Goal: Transaction & Acquisition: Purchase product/service

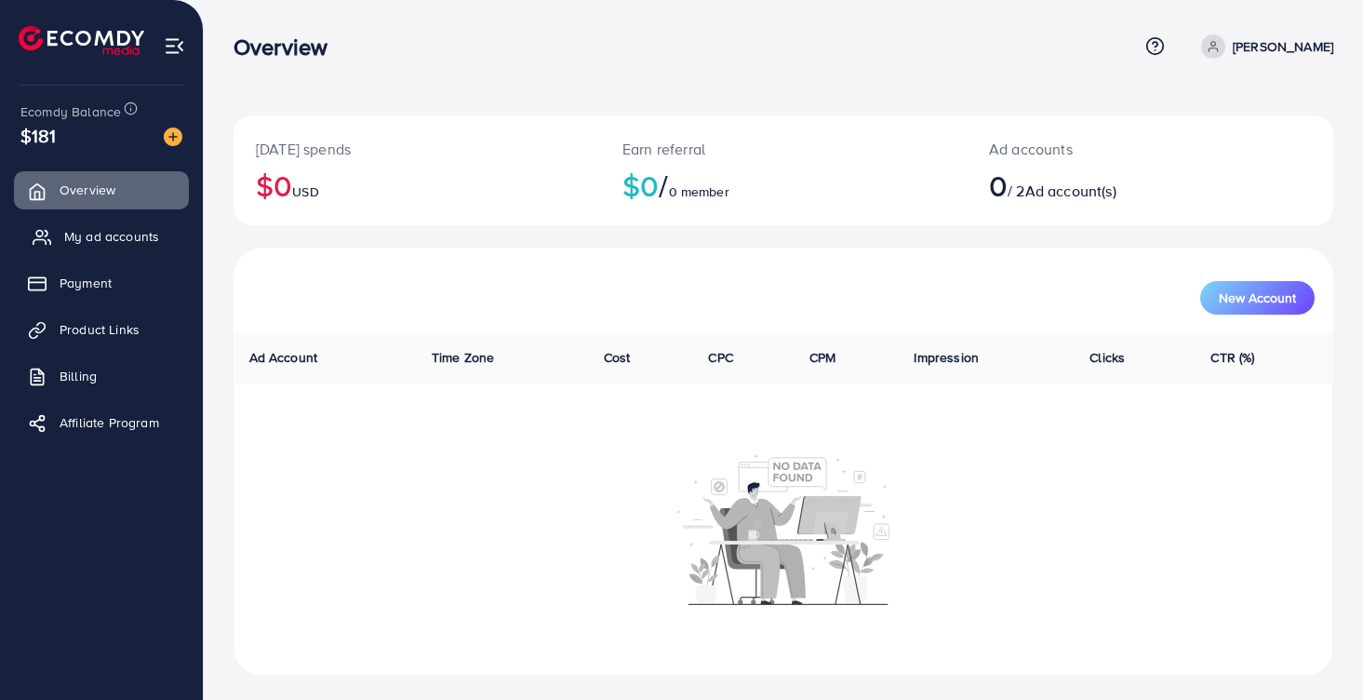
click at [115, 240] on span "My ad accounts" at bounding box center [111, 236] width 95 height 19
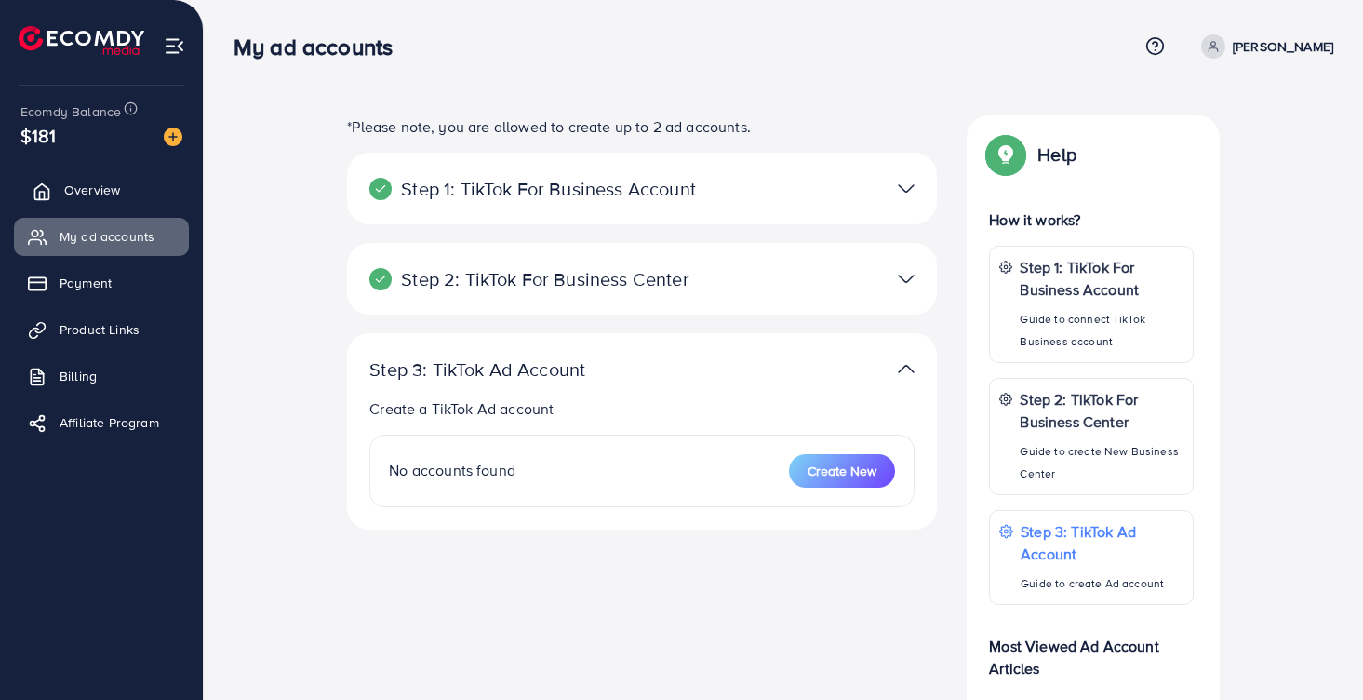
click at [101, 195] on span "Overview" at bounding box center [92, 190] width 56 height 19
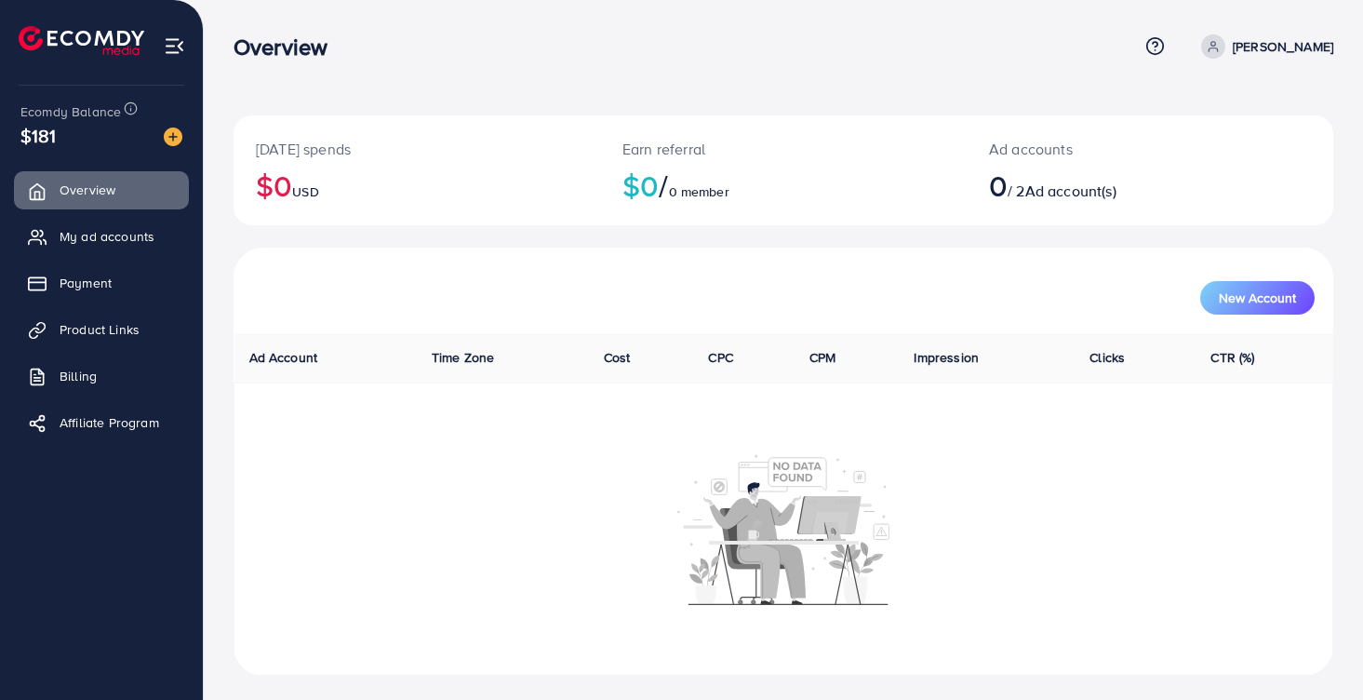
click at [1241, 43] on p "[PERSON_NAME]" at bounding box center [1283, 46] width 101 height 22
click at [963, 86] on div "[DATE] spends $0 USD Earn referral $0 / 0 member Ad accounts 0 / 2 Ad account(s…" at bounding box center [784, 352] width 1160 height 705
click at [1097, 195] on span "Ad account(s)" at bounding box center [1071, 191] width 91 height 20
click at [161, 238] on link "My ad accounts" at bounding box center [101, 236] width 175 height 37
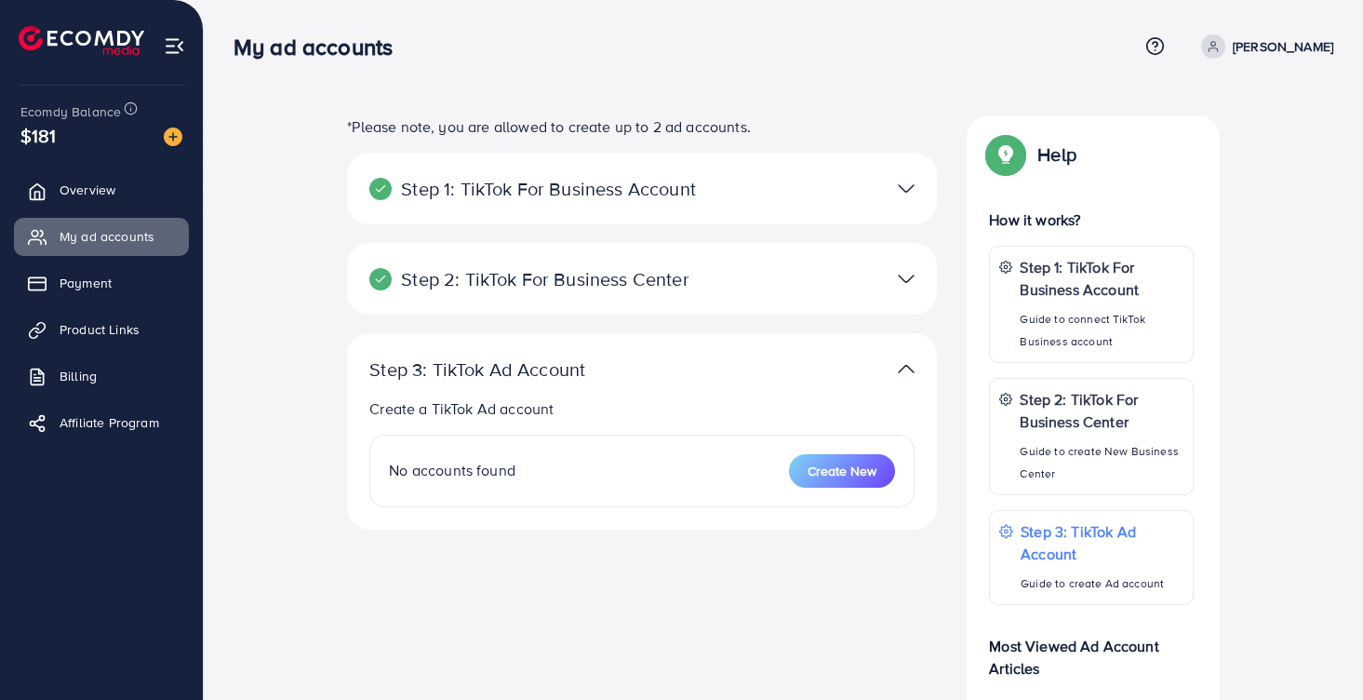
click at [900, 279] on img at bounding box center [906, 278] width 17 height 27
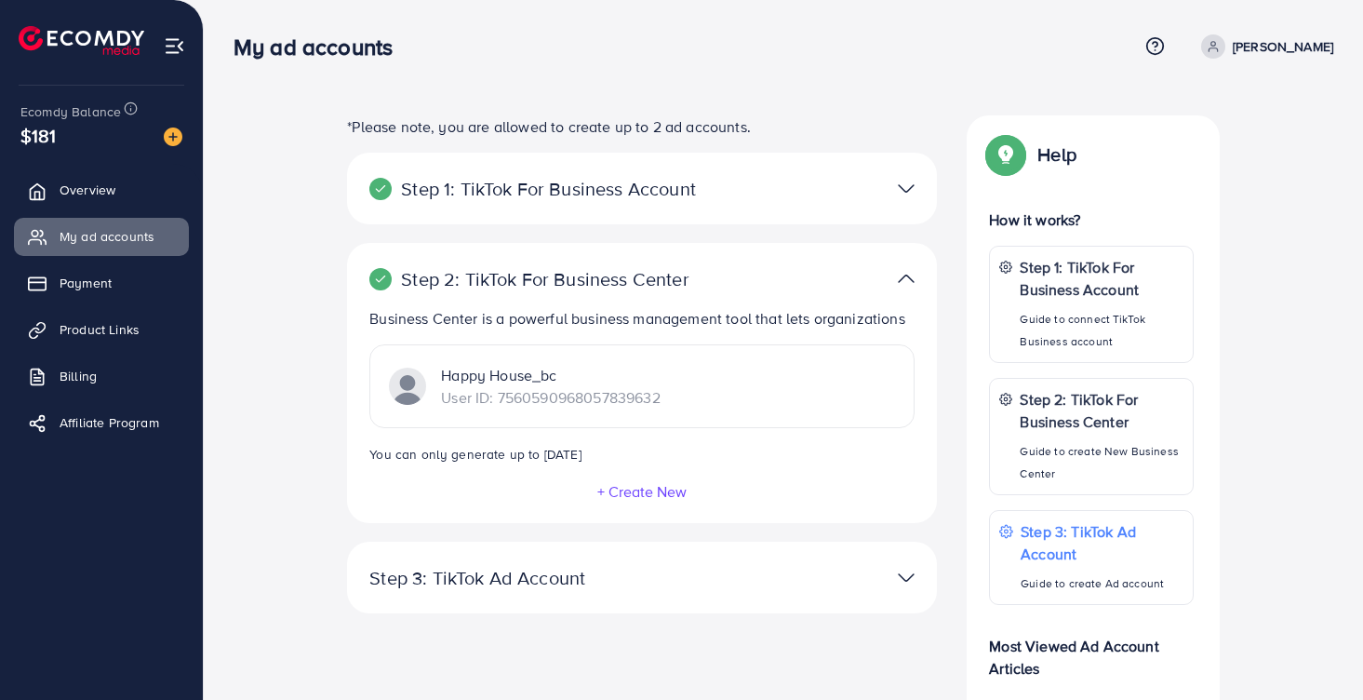
click at [625, 386] on p "User ID: 7560590968057839632" at bounding box center [550, 397] width 219 height 22
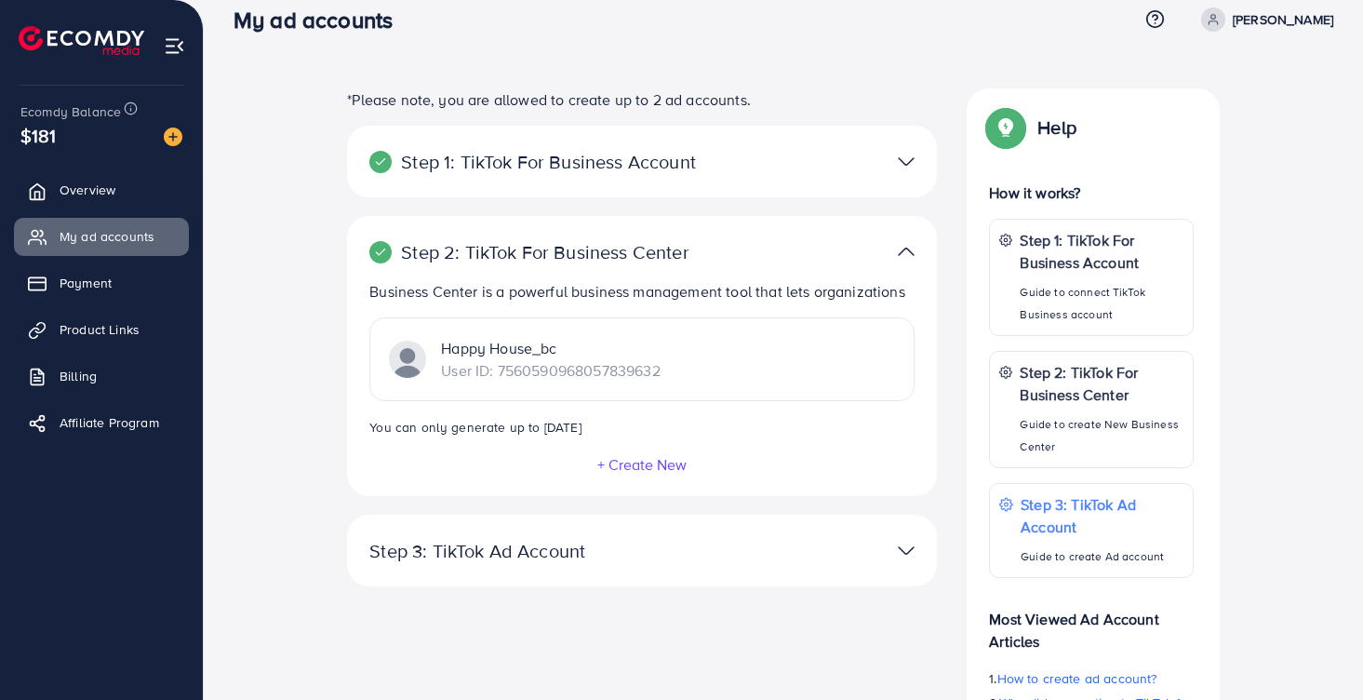
scroll to position [29, 0]
click at [862, 152] on div at bounding box center [834, 159] width 192 height 27
click at [905, 159] on img at bounding box center [906, 159] width 17 height 27
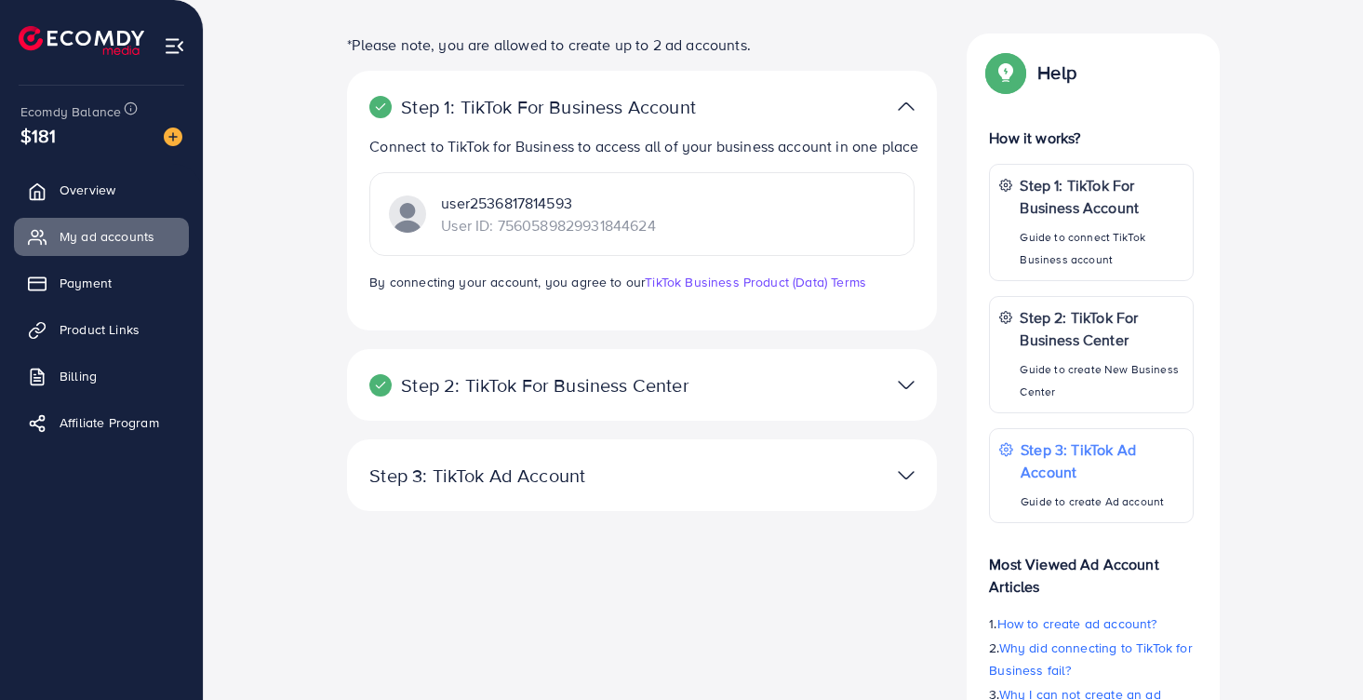
scroll to position [89, 0]
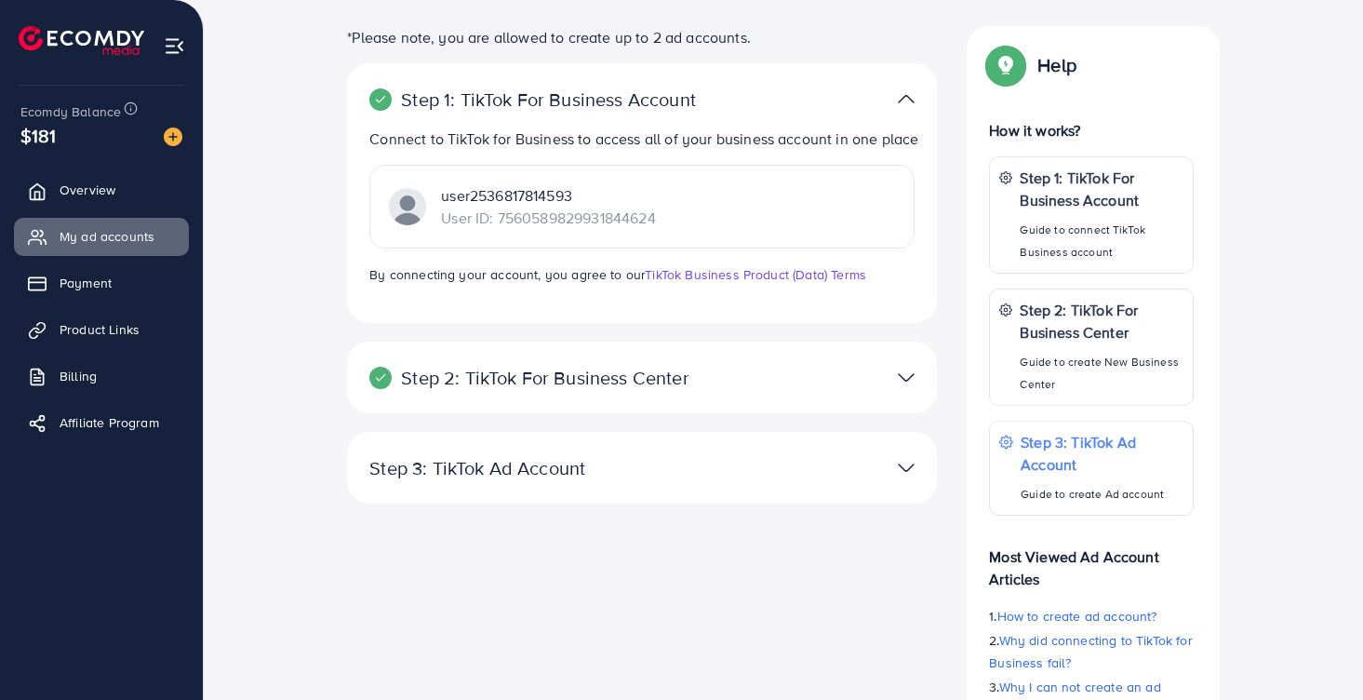
click at [519, 204] on p "user2536817814593" at bounding box center [548, 195] width 214 height 22
click at [913, 381] on img at bounding box center [906, 377] width 17 height 27
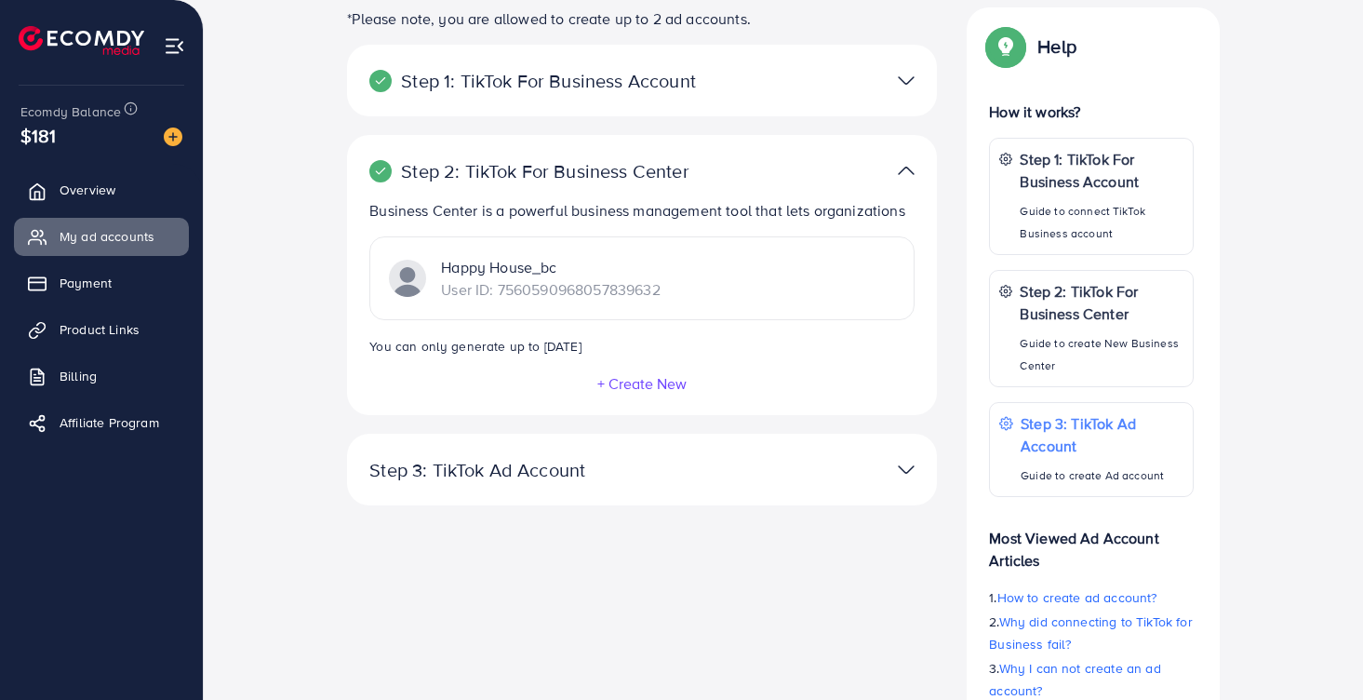
scroll to position [110, 0]
click at [866, 477] on div at bounding box center [834, 467] width 192 height 27
click at [907, 470] on img at bounding box center [906, 467] width 17 height 27
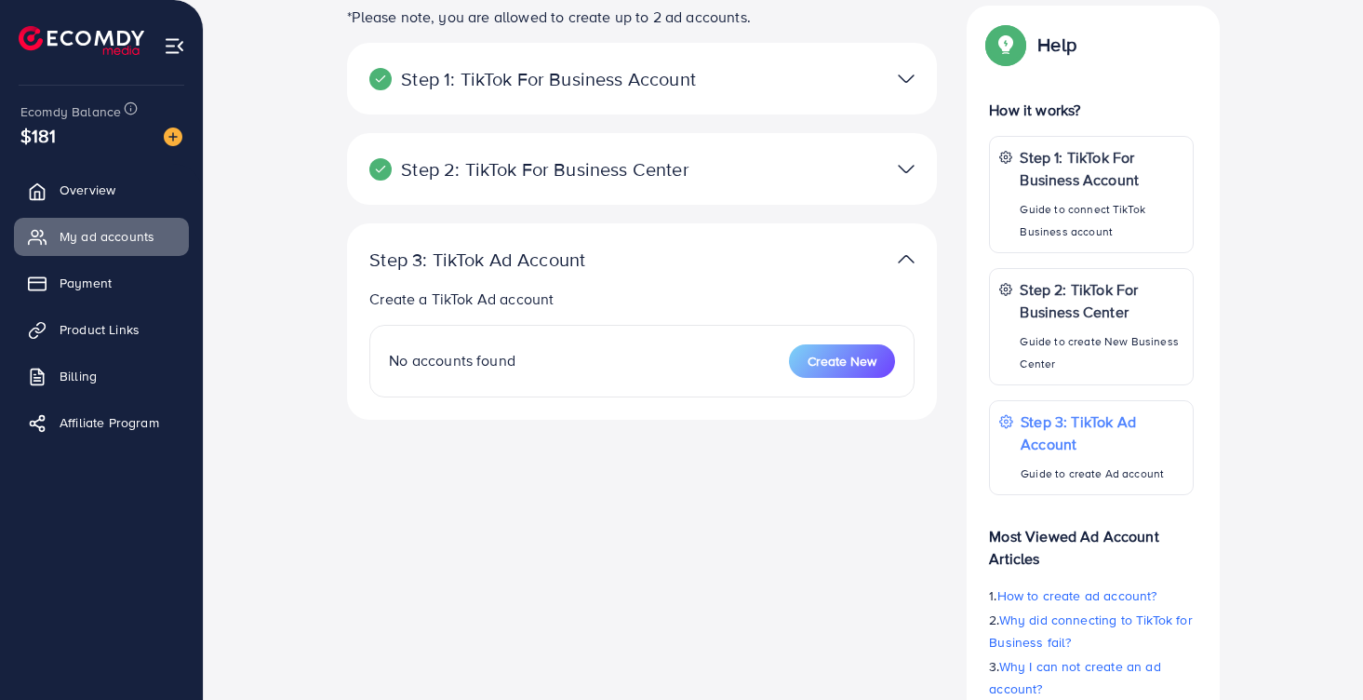
click at [907, 258] on img at bounding box center [906, 259] width 17 height 27
click at [911, 176] on img at bounding box center [906, 168] width 17 height 27
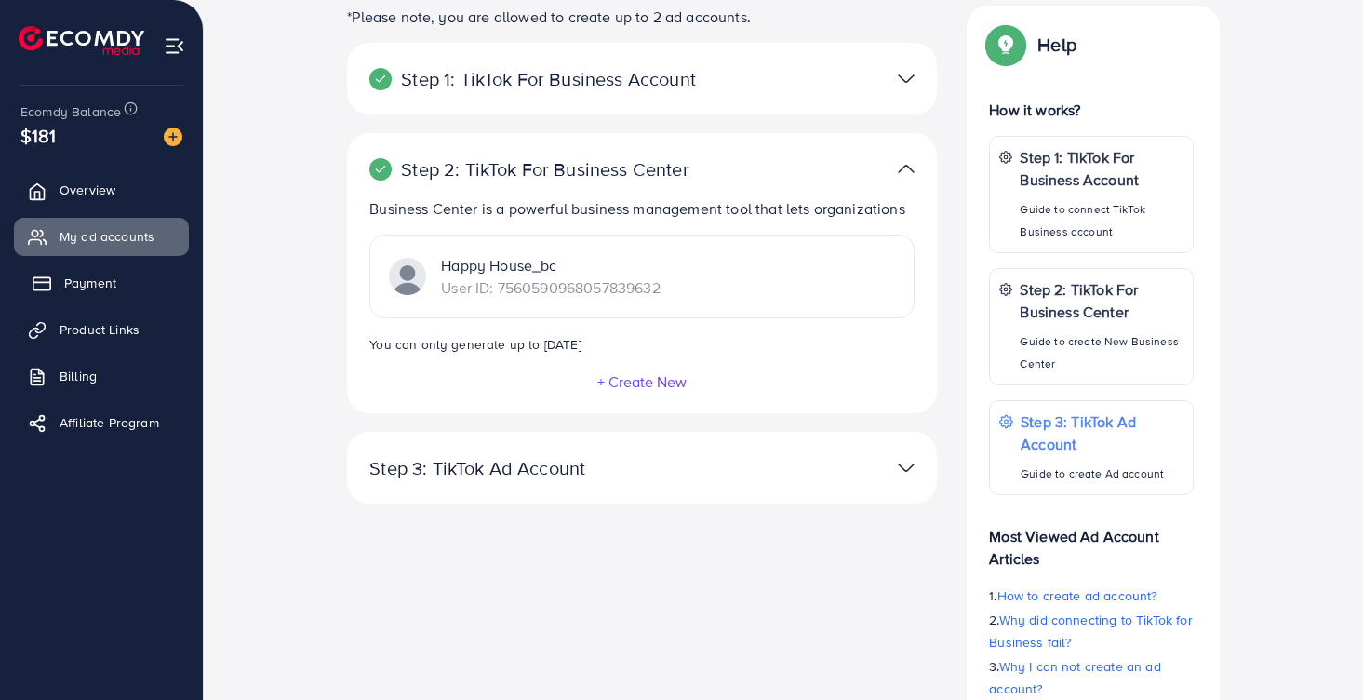
click at [84, 293] on link "Payment" at bounding box center [101, 282] width 175 height 37
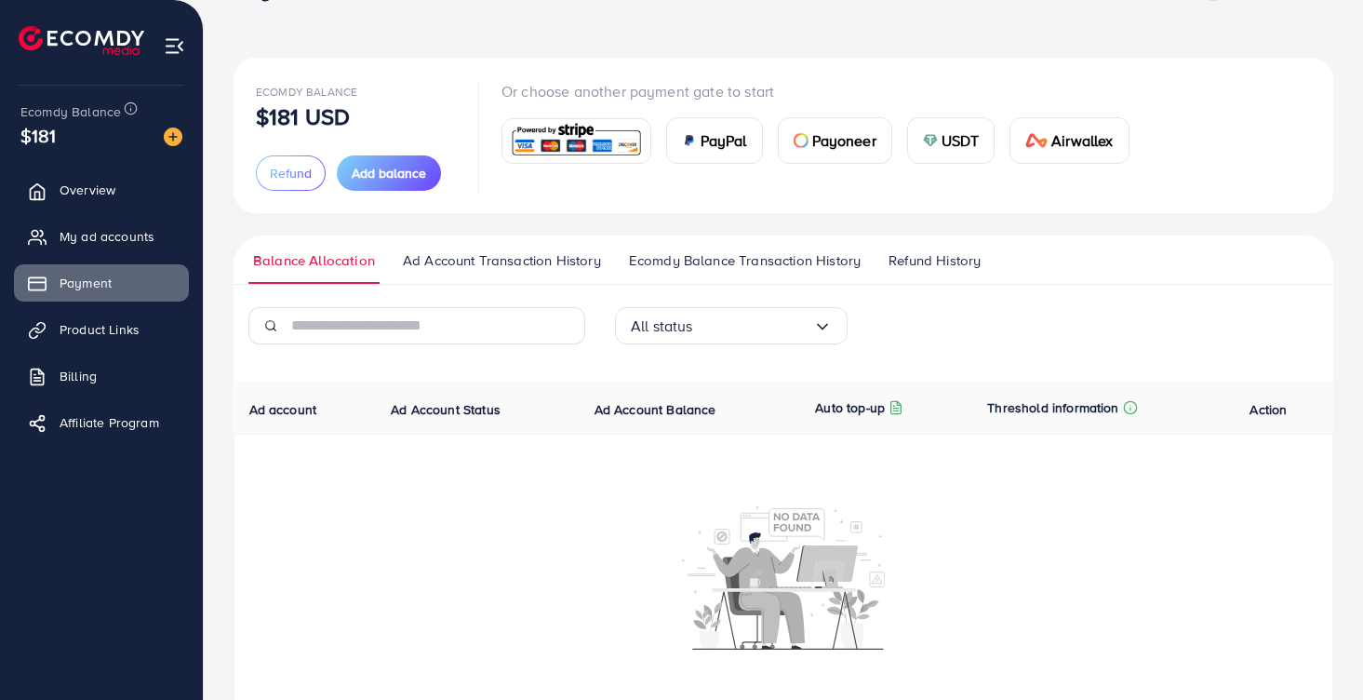
scroll to position [59, 0]
click at [125, 324] on span "Product Links" at bounding box center [104, 329] width 80 height 19
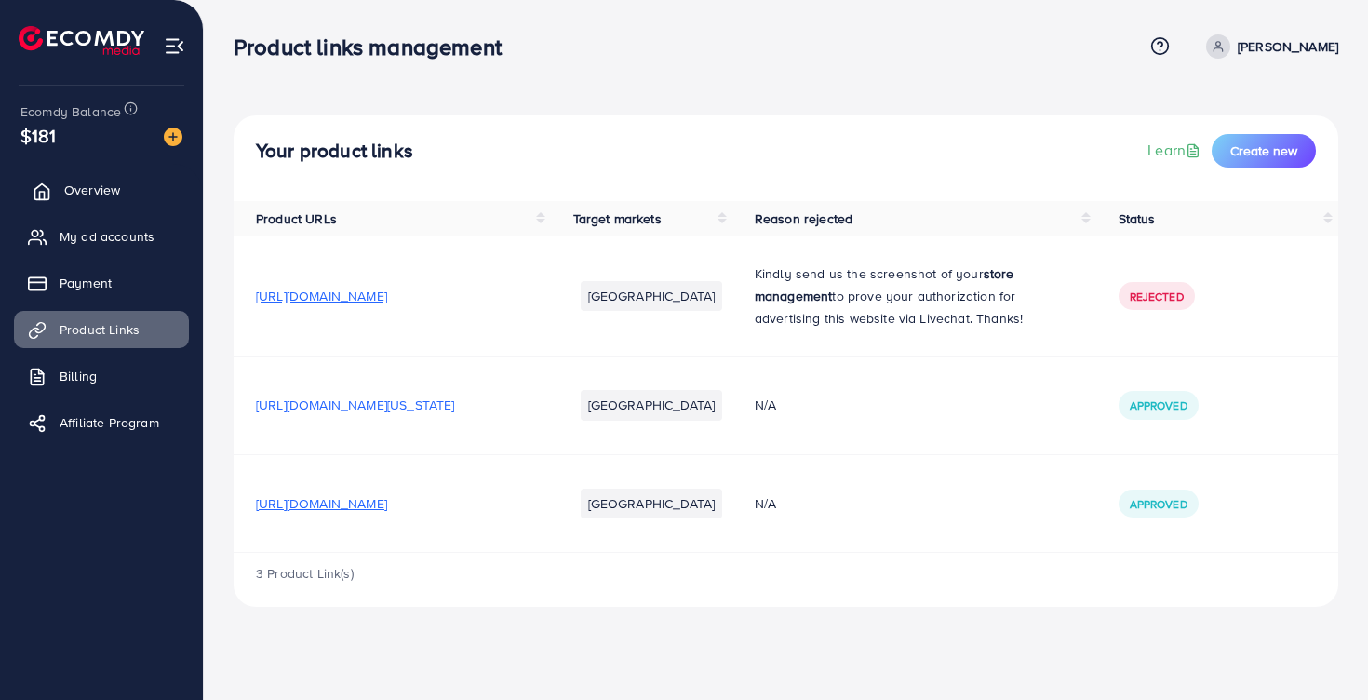
click at [108, 196] on span "Overview" at bounding box center [92, 190] width 56 height 19
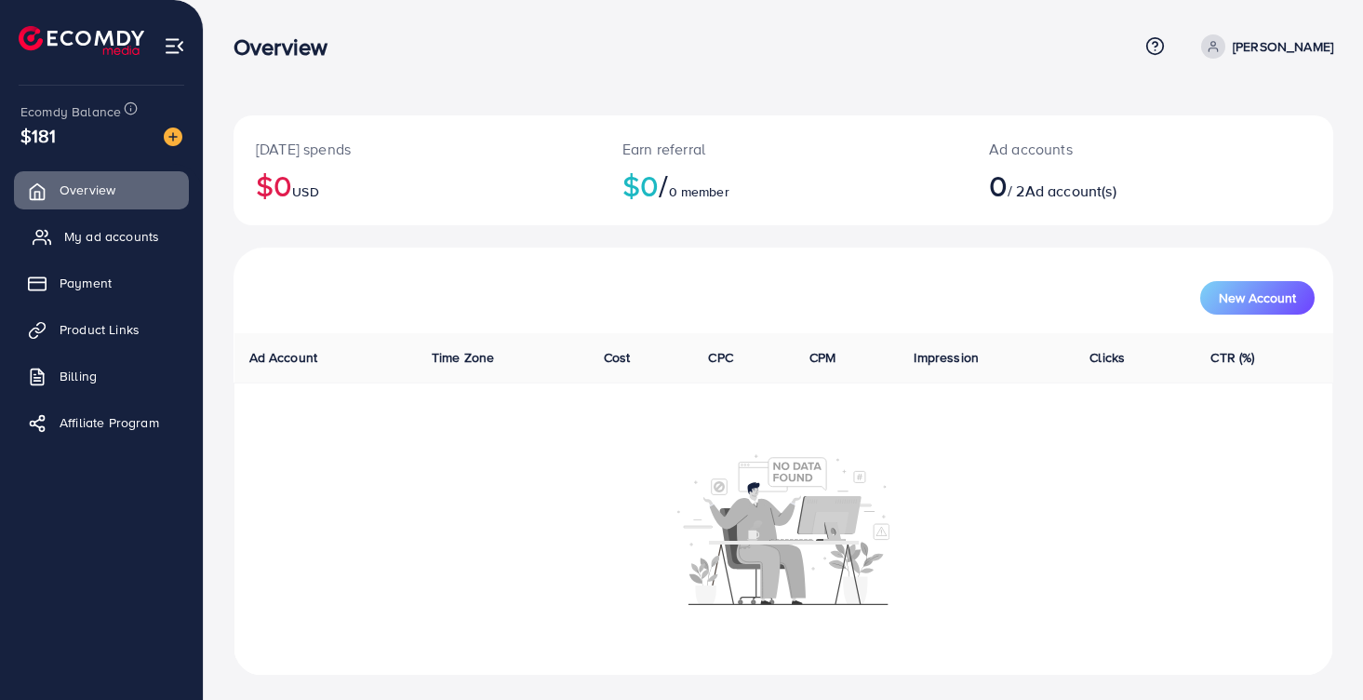
click at [125, 232] on span "My ad accounts" at bounding box center [111, 236] width 95 height 19
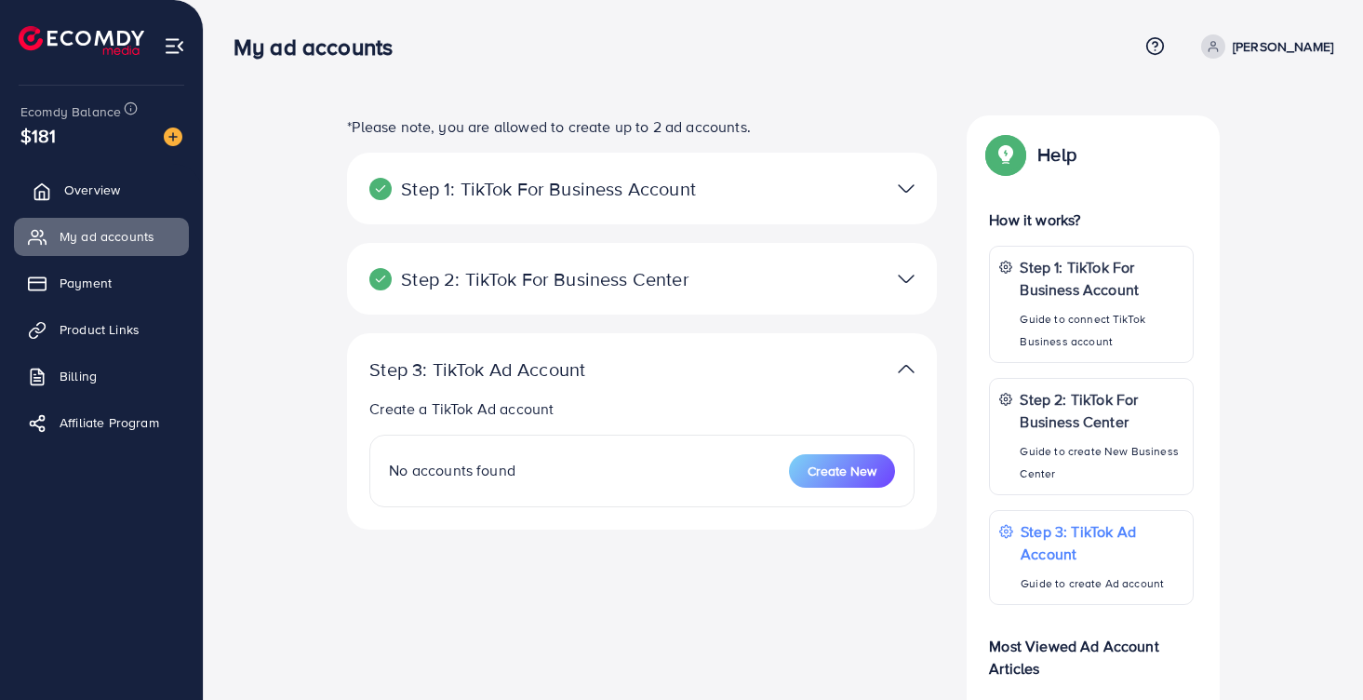
click at [54, 180] on link "Overview" at bounding box center [101, 189] width 175 height 37
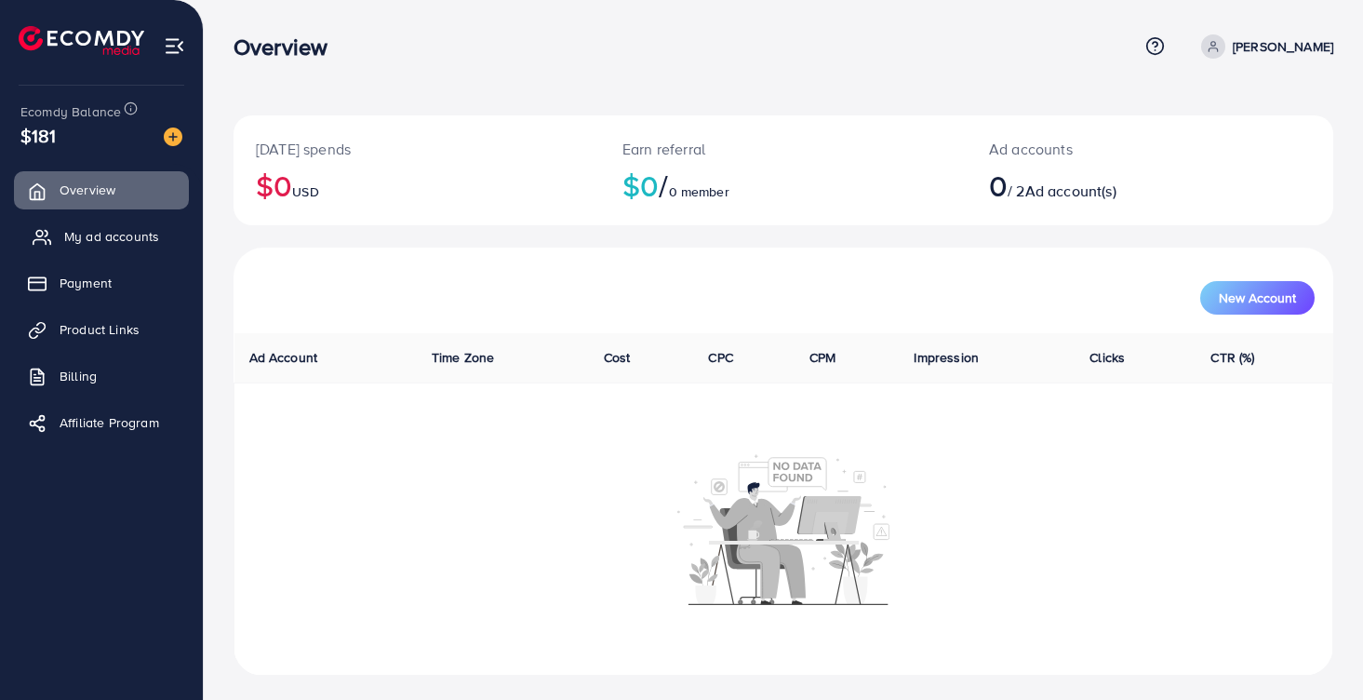
click at [127, 229] on span "My ad accounts" at bounding box center [111, 236] width 95 height 19
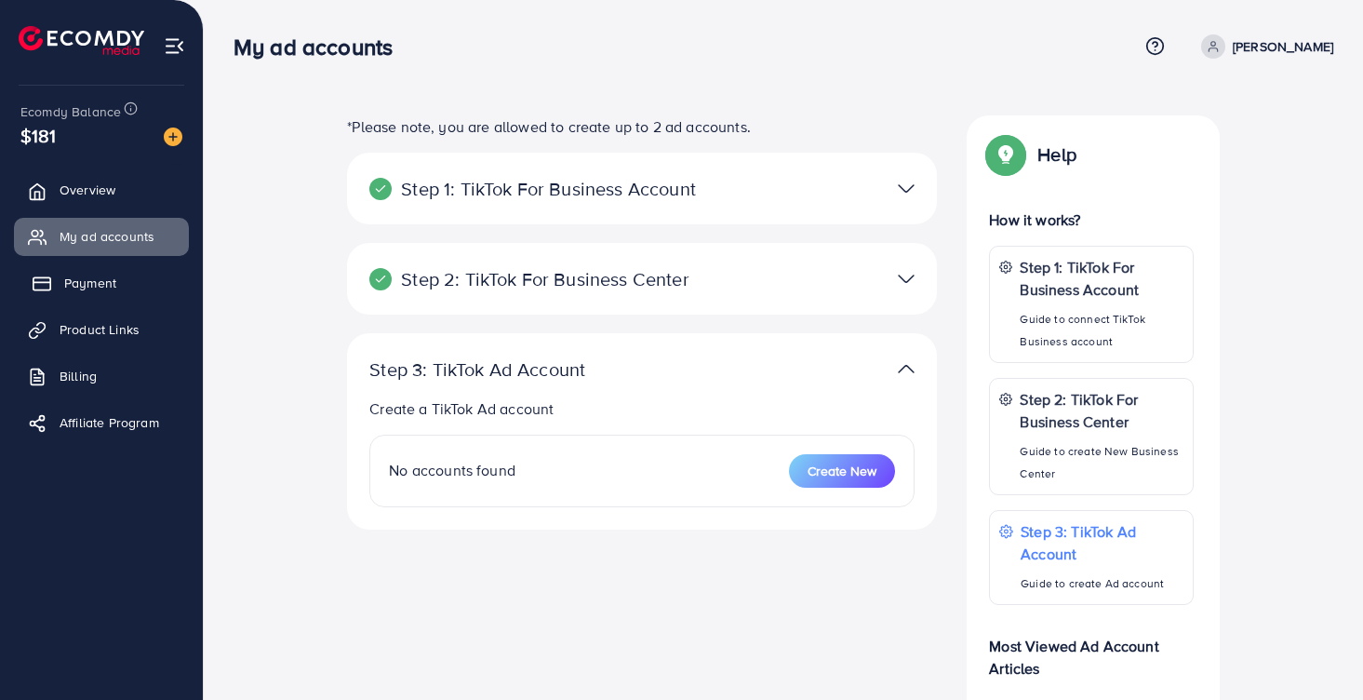
click at [83, 276] on span "Payment" at bounding box center [90, 283] width 52 height 19
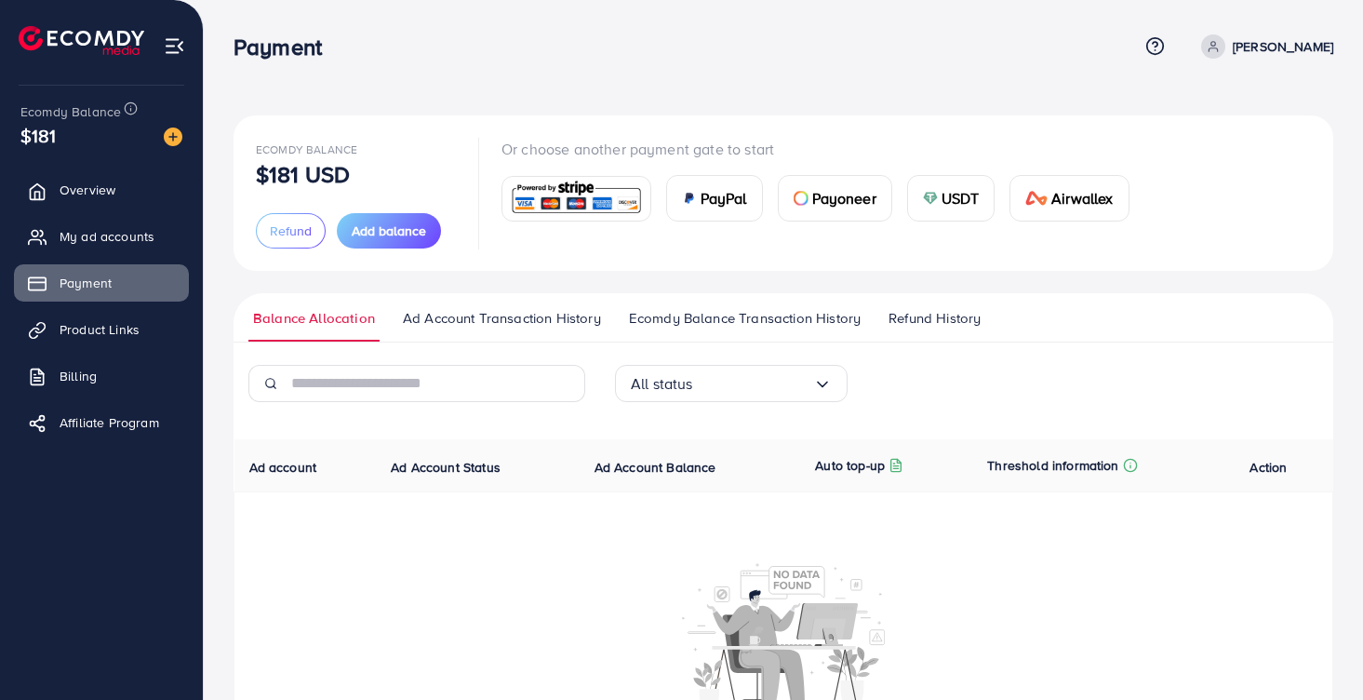
click at [301, 471] on span "Ad account" at bounding box center [283, 467] width 68 height 19
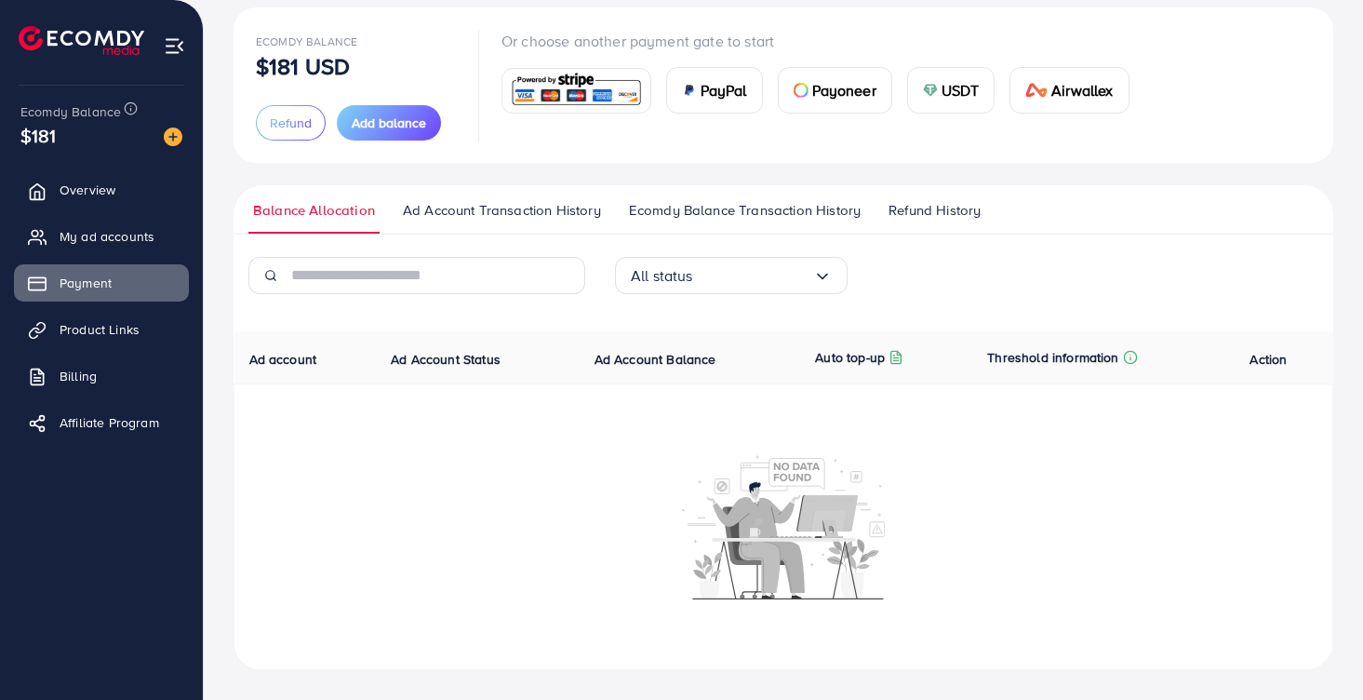
scroll to position [110, 0]
click at [504, 279] on input "text" at bounding box center [438, 275] width 294 height 37
click at [520, 217] on span "Ad Account Transaction History" at bounding box center [502, 210] width 198 height 20
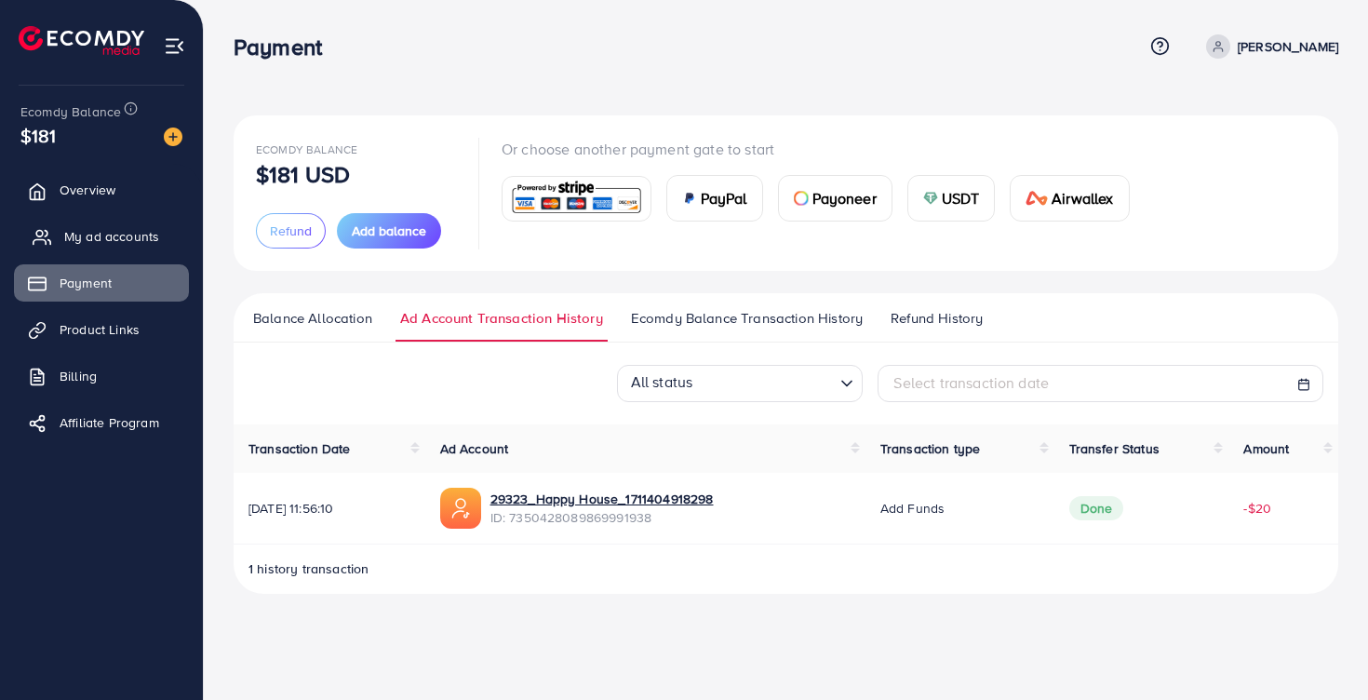
click at [141, 229] on span "My ad accounts" at bounding box center [111, 236] width 95 height 19
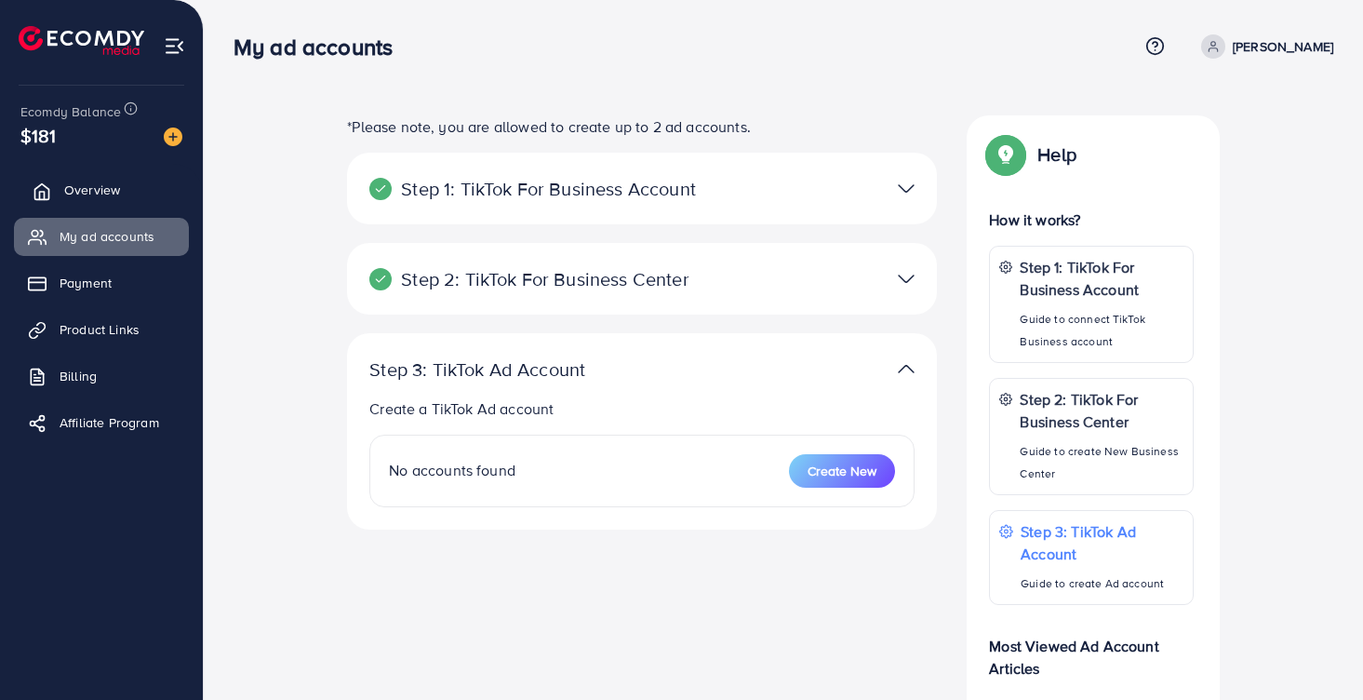
click at [84, 194] on span "Overview" at bounding box center [92, 190] width 56 height 19
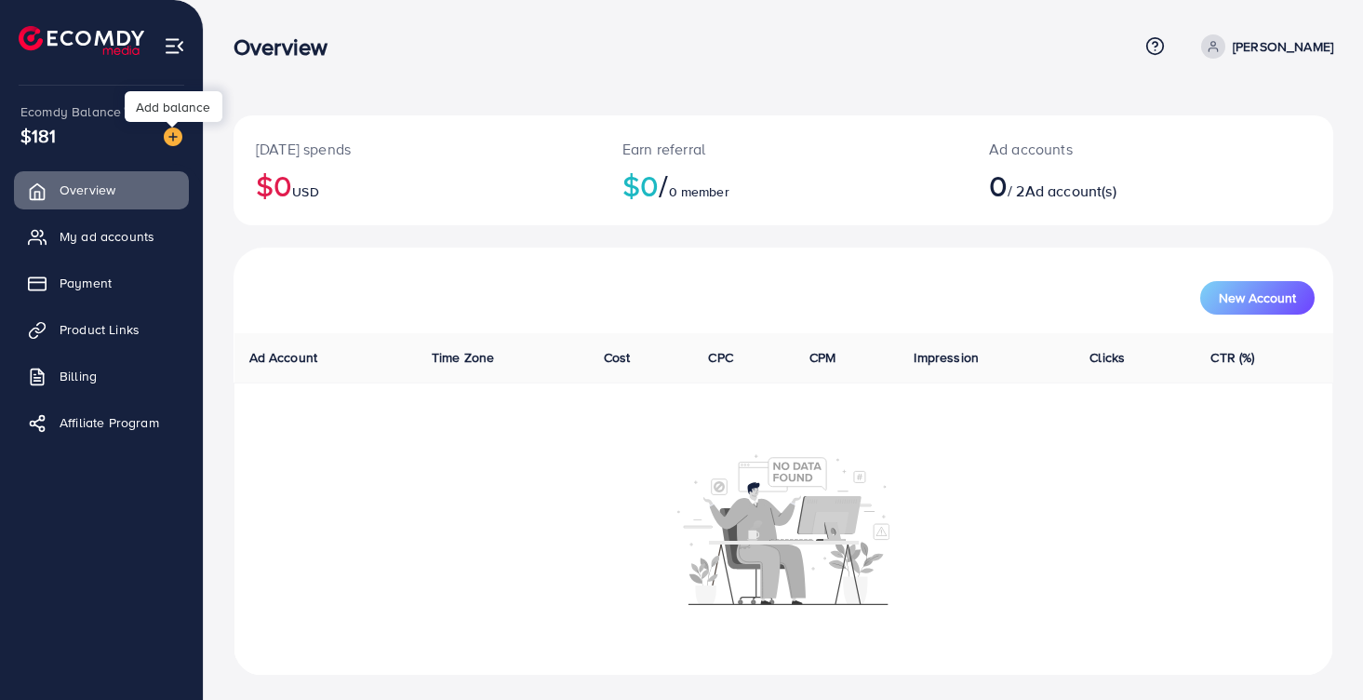
click at [176, 132] on img at bounding box center [173, 137] width 19 height 19
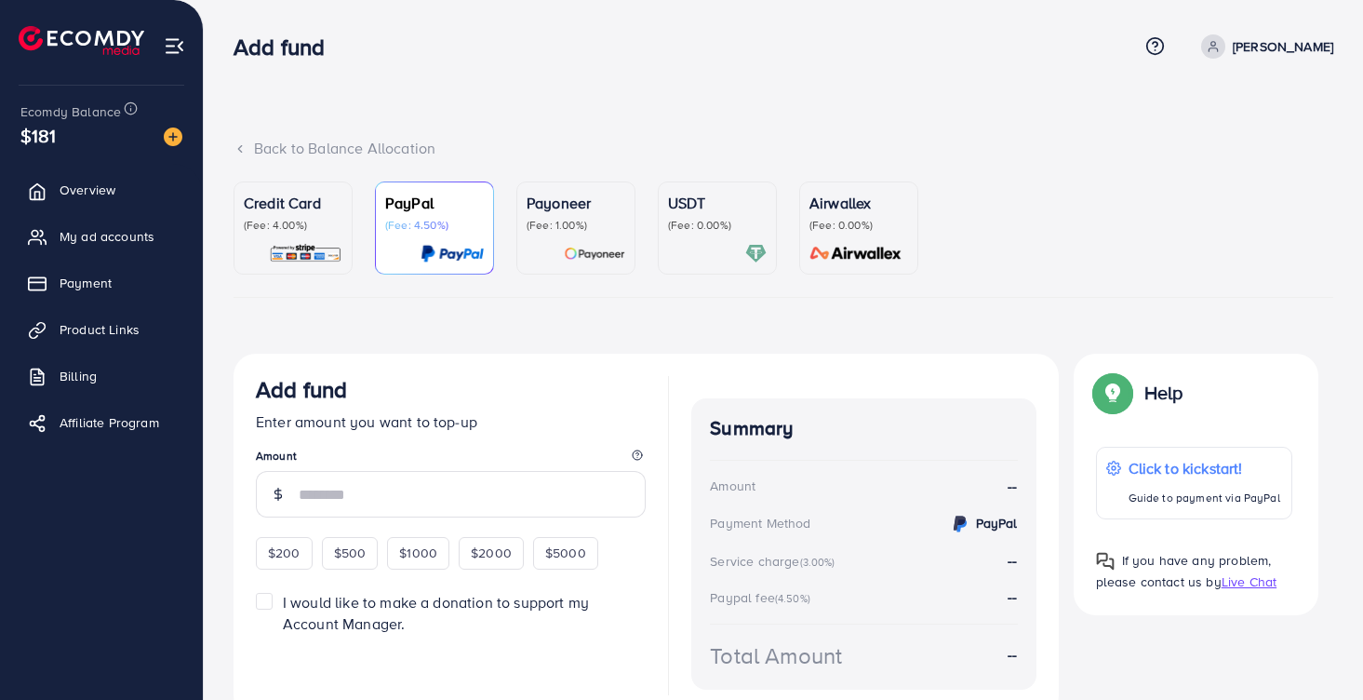
click at [404, 316] on div "Credit Card (Fee: 4.00%) PayPal (Fee: 4.50%) Payoneer (Fee: 1.00%) USDT (Fee: 0…" at bounding box center [784, 467] width 1100 height 573
click at [119, 231] on span "My ad accounts" at bounding box center [111, 236] width 95 height 19
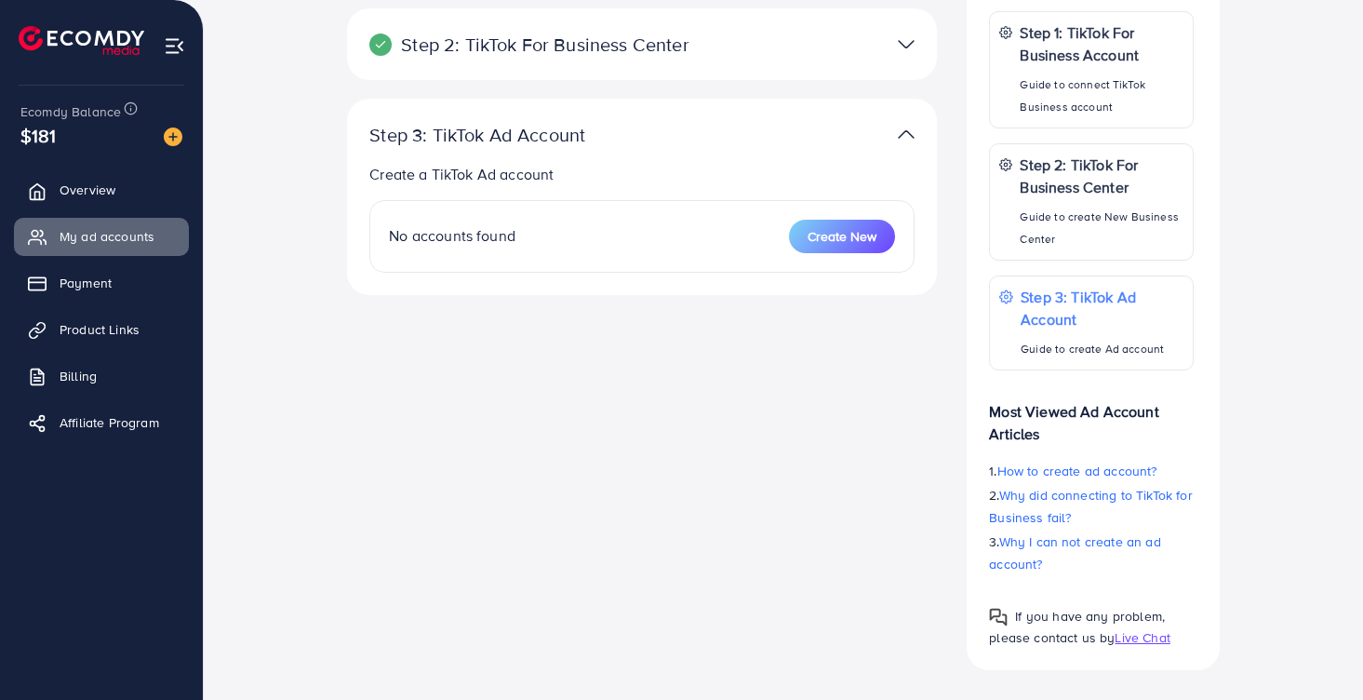
scroll to position [235, 0]
click at [897, 132] on div at bounding box center [834, 134] width 192 height 27
click at [906, 131] on img at bounding box center [906, 134] width 17 height 27
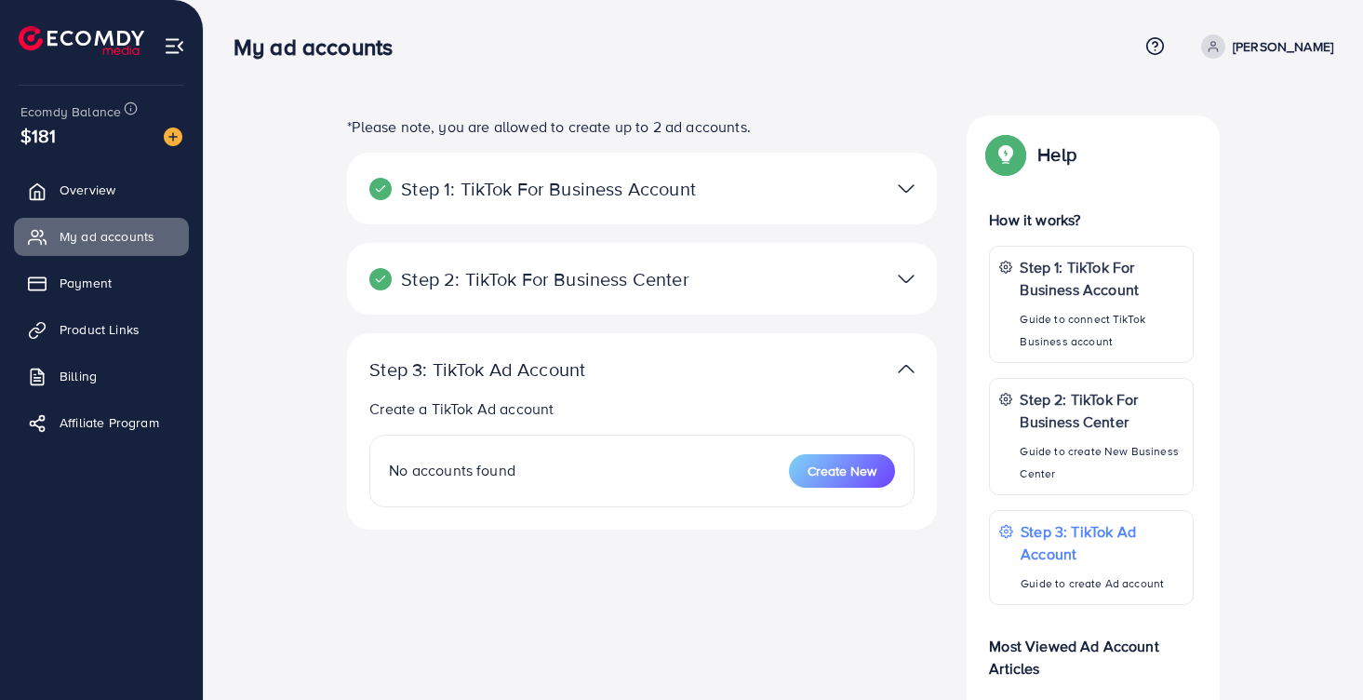
scroll to position [0, 0]
click at [911, 275] on img at bounding box center [906, 278] width 17 height 27
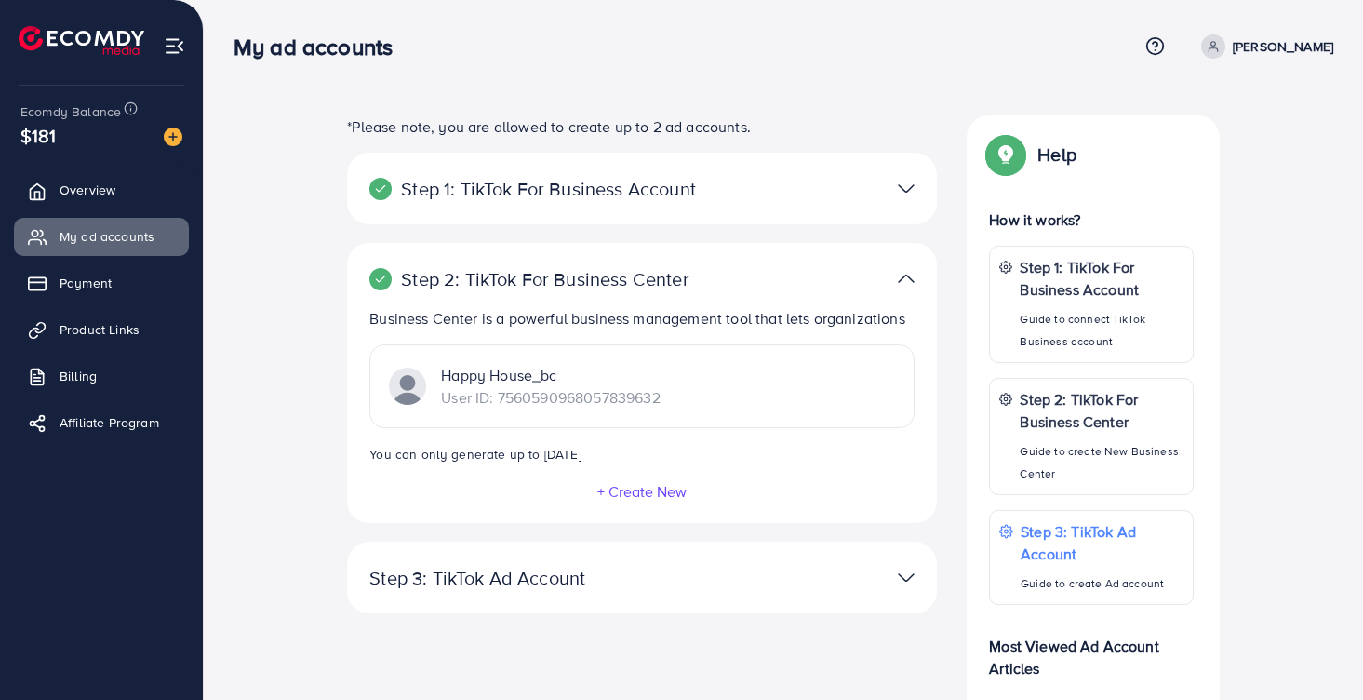
click at [777, 409] on div "Happy House_bc User ID: 7560590968057839632" at bounding box center [641, 386] width 545 height 84
click at [545, 372] on p "Happy House_bc" at bounding box center [550, 375] width 219 height 22
click at [452, 390] on p "User ID: 7560590968057839632" at bounding box center [550, 397] width 219 height 22
click at [401, 390] on img at bounding box center [407, 386] width 37 height 37
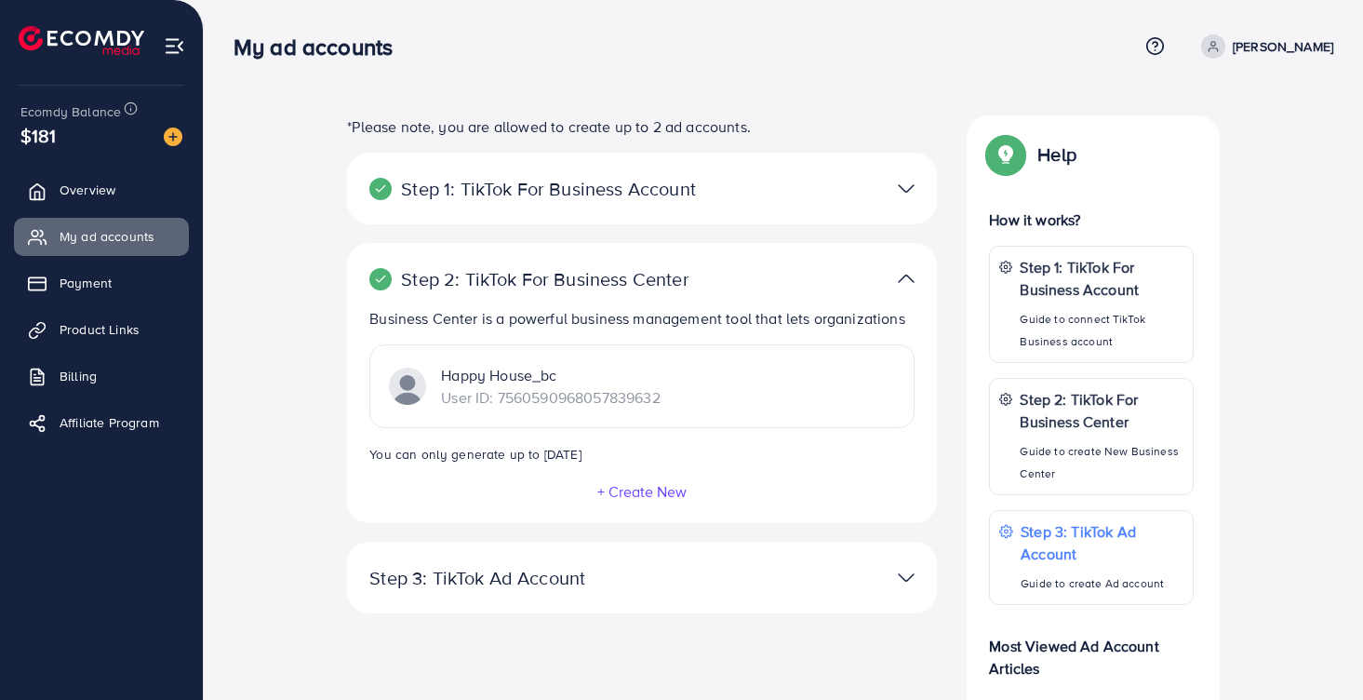
click at [910, 277] on img at bounding box center [906, 278] width 17 height 27
click at [905, 193] on img at bounding box center [906, 188] width 17 height 27
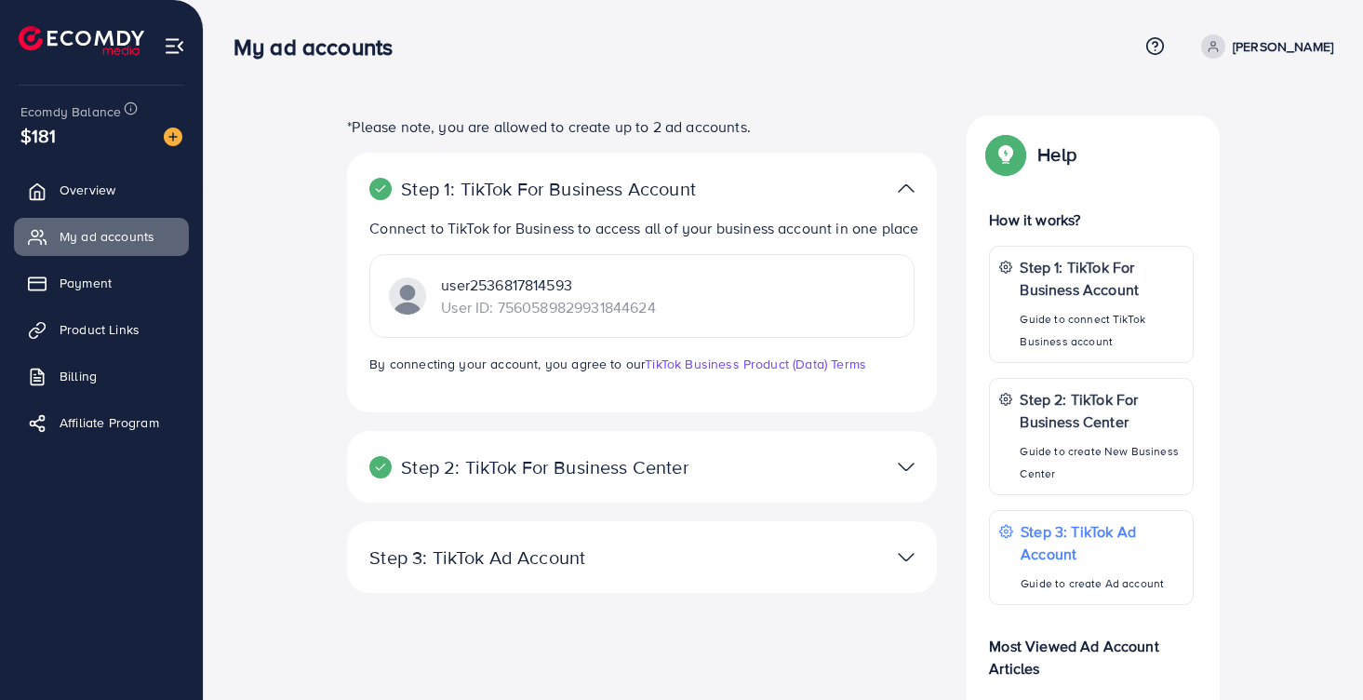
click at [540, 322] on div "user2536817814593 User ID: 7560589829931844624" at bounding box center [641, 296] width 545 height 84
click at [544, 301] on p "User ID: 7560589829931844624" at bounding box center [548, 307] width 214 height 22
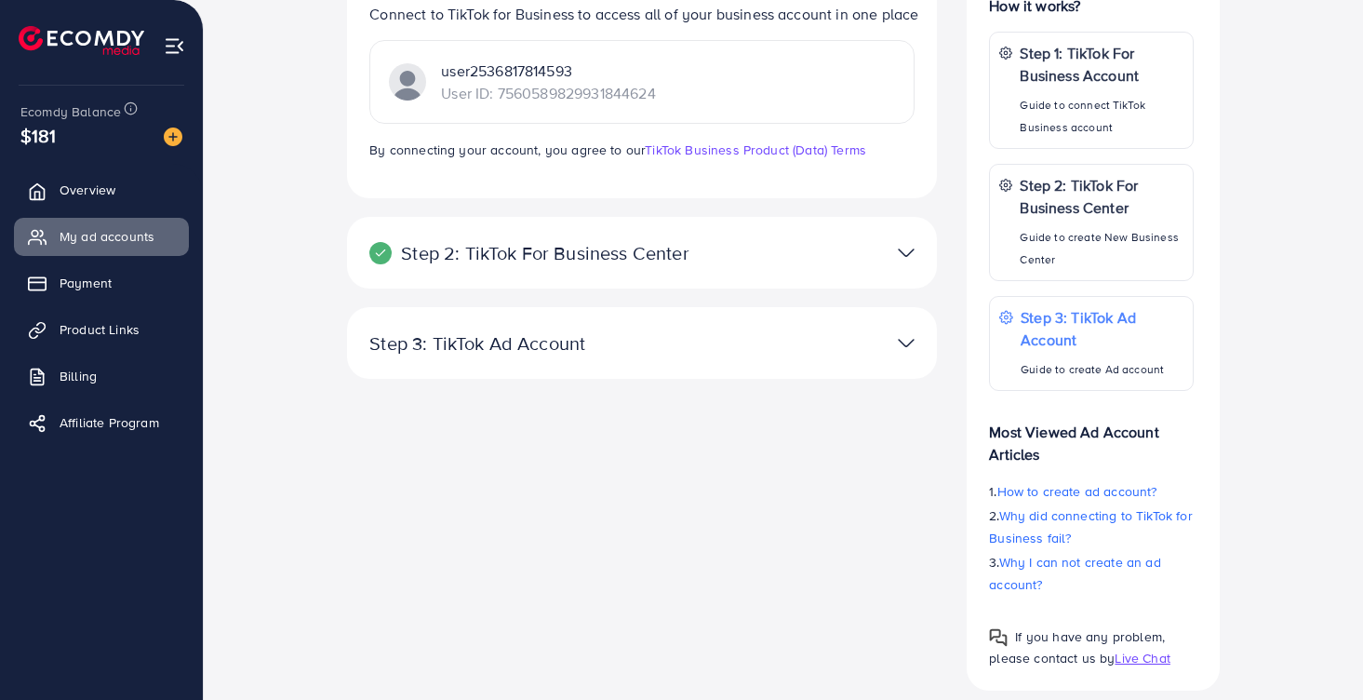
scroll to position [210, 0]
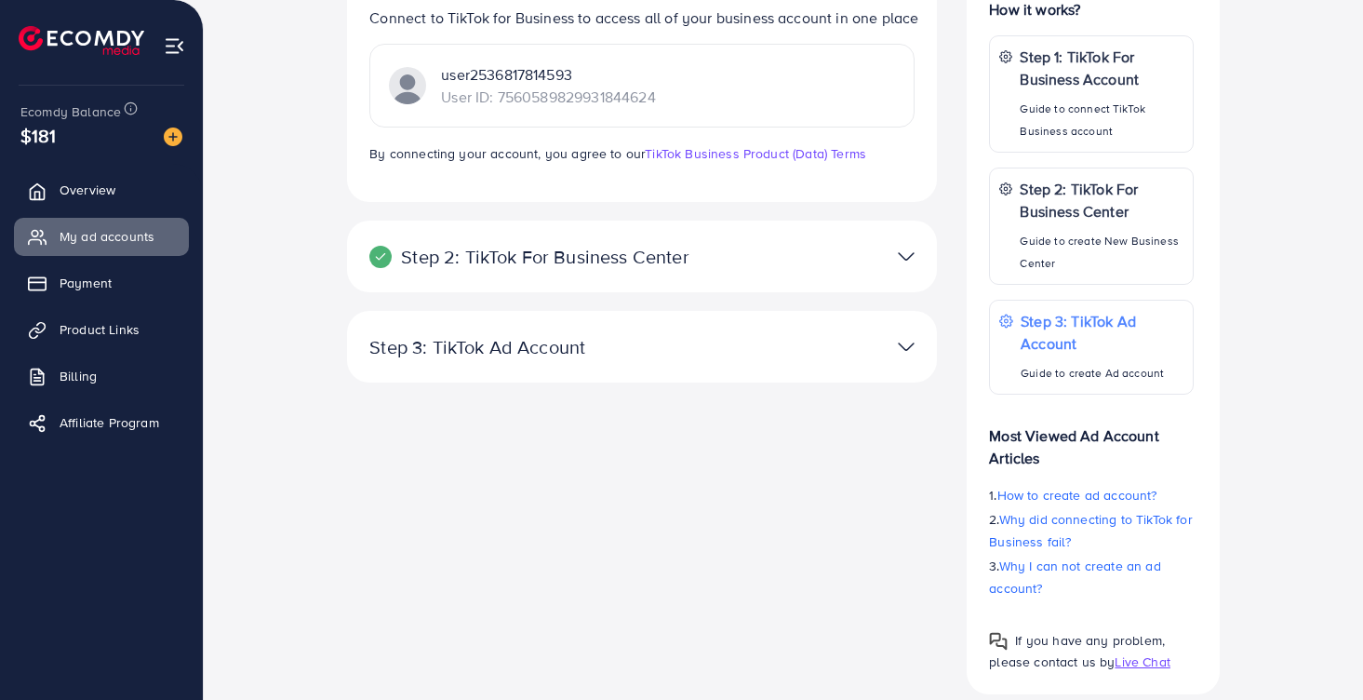
click at [897, 346] on div at bounding box center [834, 346] width 192 height 27
click at [908, 348] on img at bounding box center [906, 346] width 17 height 27
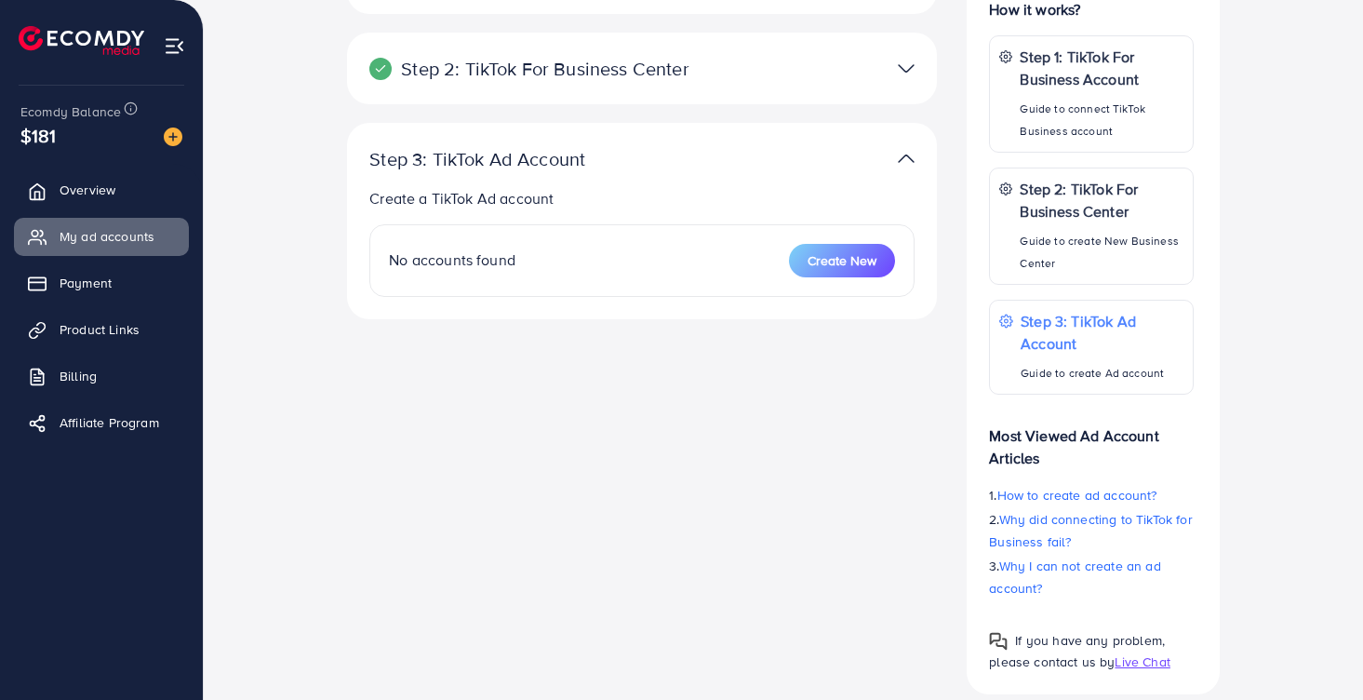
click at [593, 242] on div "No accounts found Create New" at bounding box center [641, 260] width 545 height 73
click at [442, 260] on span "No accounts found" at bounding box center [452, 259] width 127 height 20
click at [701, 257] on div "No accounts found Create New" at bounding box center [641, 260] width 545 height 73
click at [908, 161] on img at bounding box center [906, 158] width 17 height 27
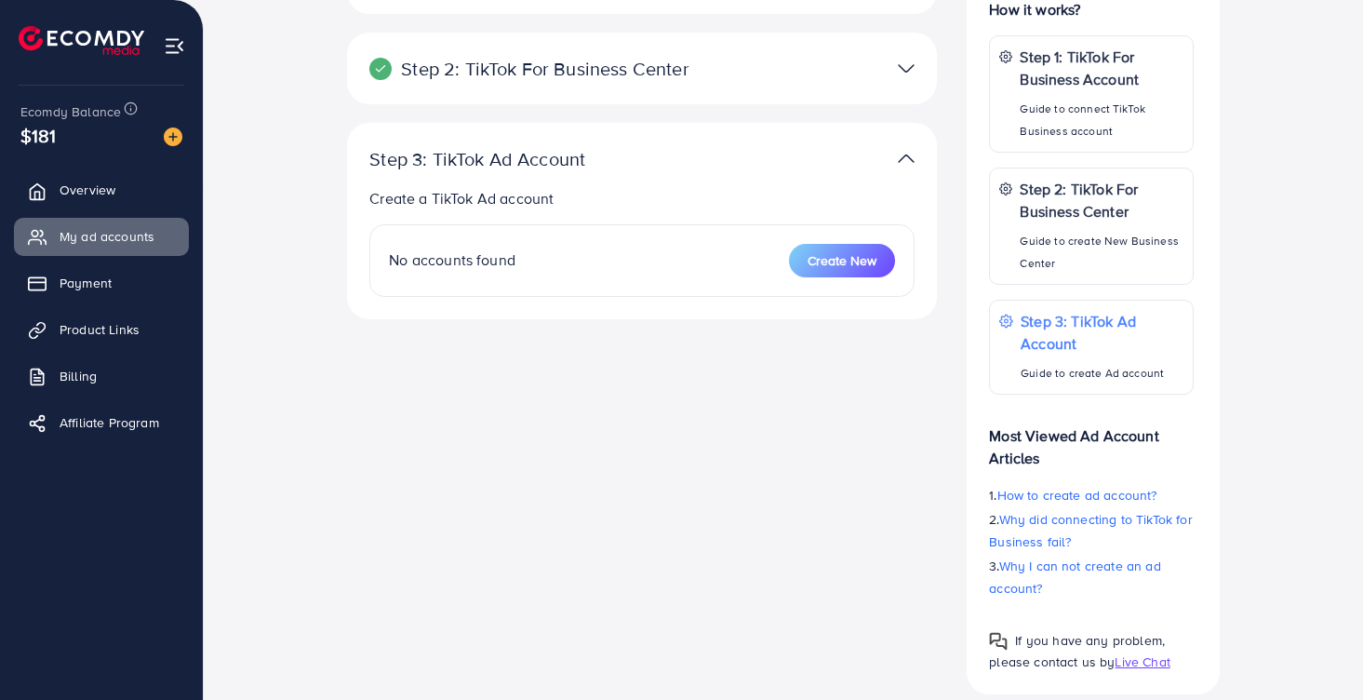
click at [167, 141] on img at bounding box center [173, 137] width 19 height 19
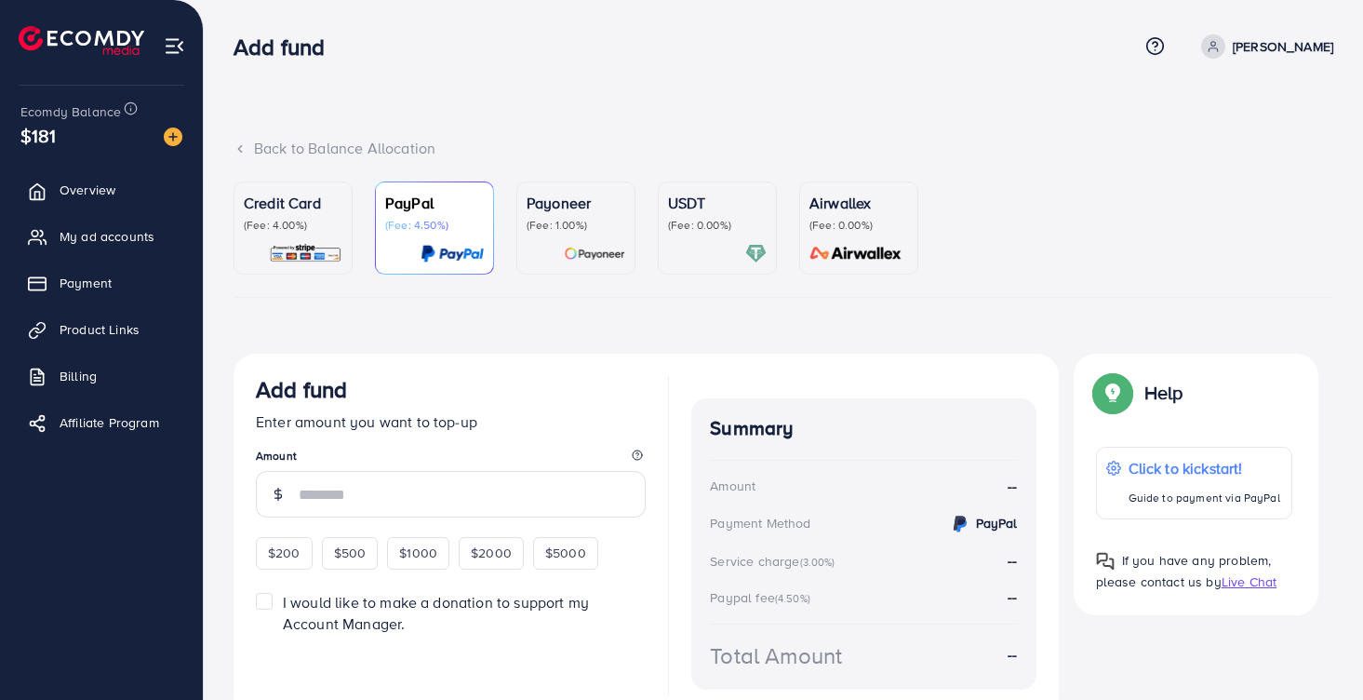
click at [315, 235] on div "Credit Card (Fee: 4.00%)" at bounding box center [293, 228] width 99 height 73
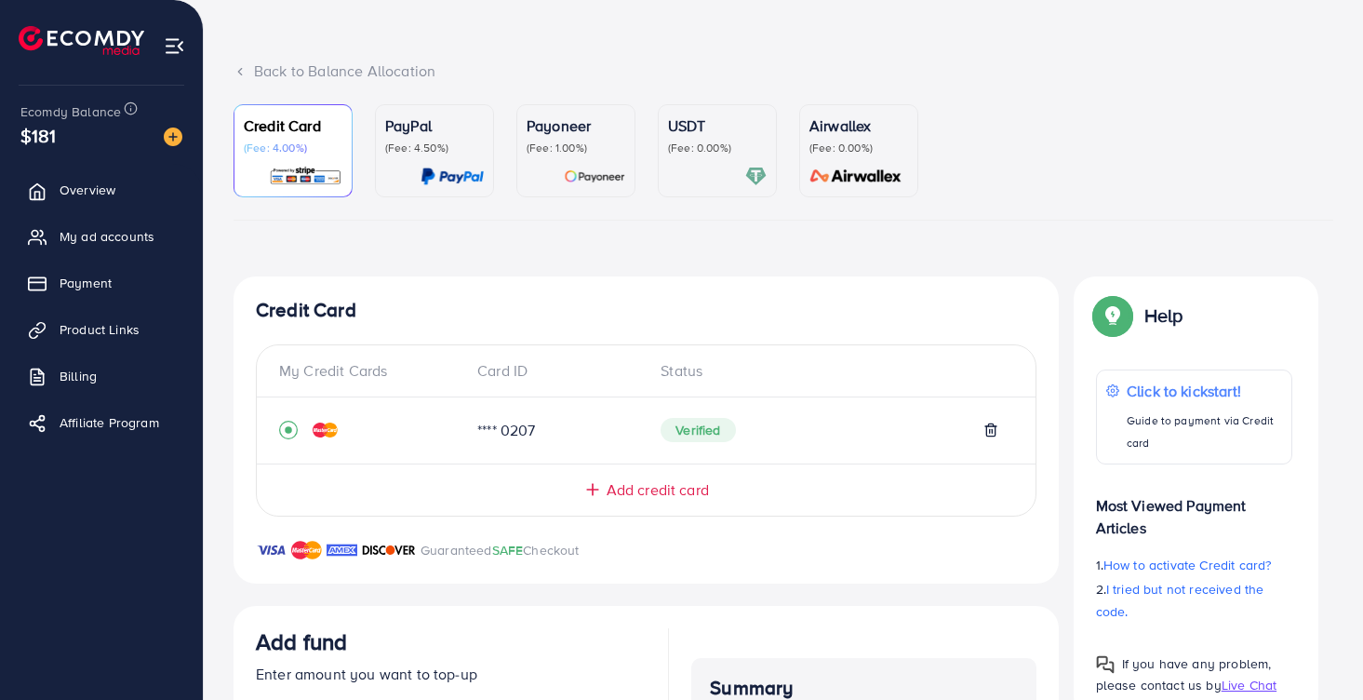
scroll to position [78, 0]
click at [657, 484] on span "Add credit card" at bounding box center [658, 488] width 102 height 21
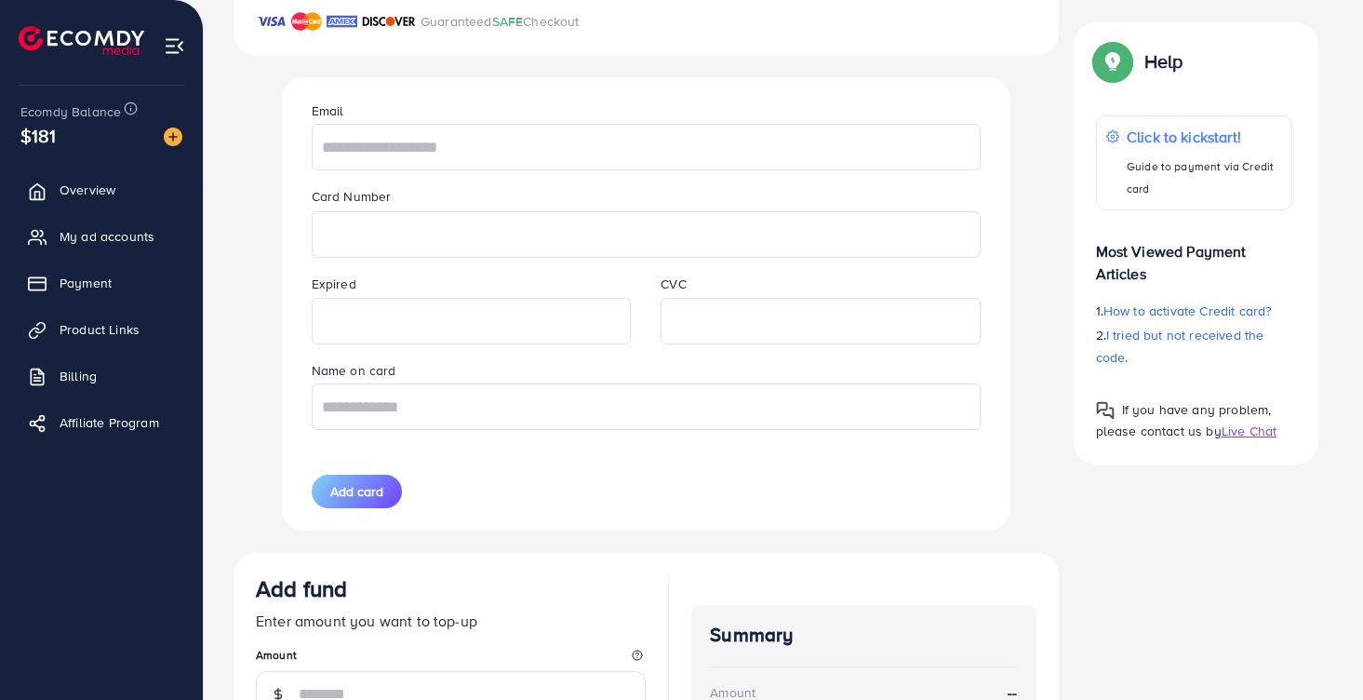
scroll to position [423, 0]
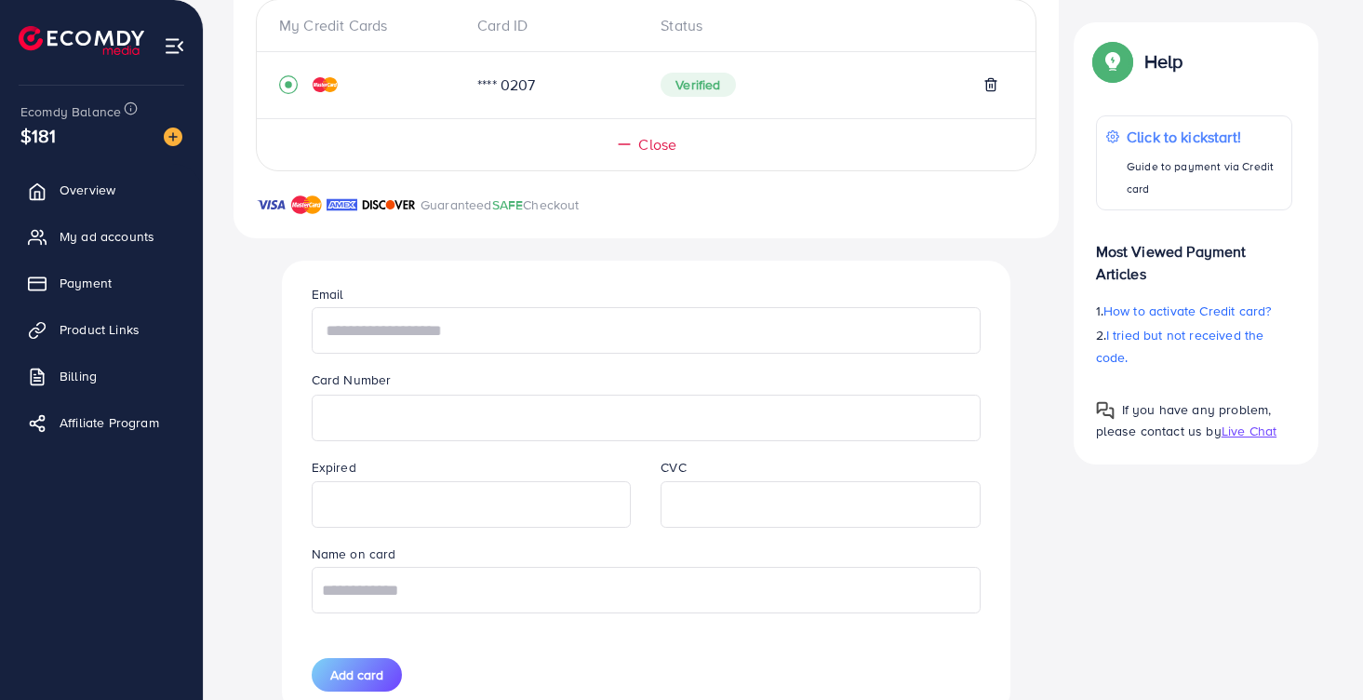
paste input "**********"
type input "**********"
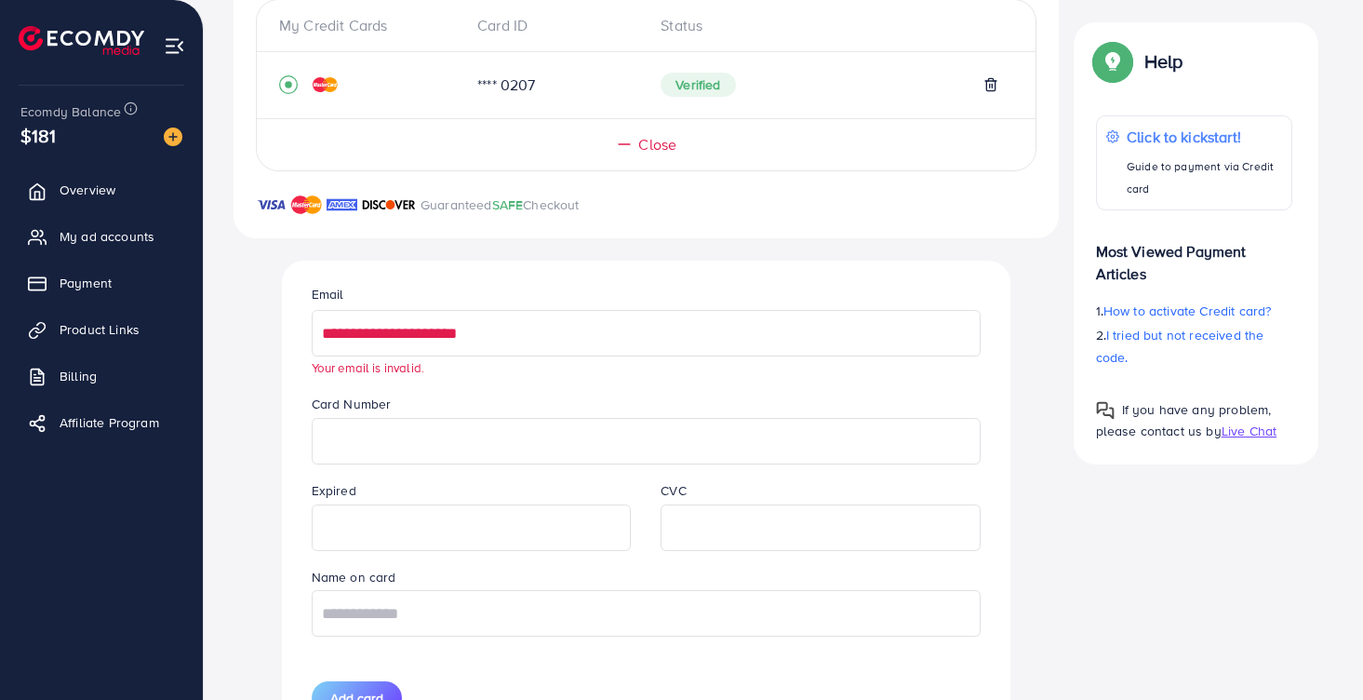
click at [554, 340] on input "**********" at bounding box center [646, 333] width 669 height 47
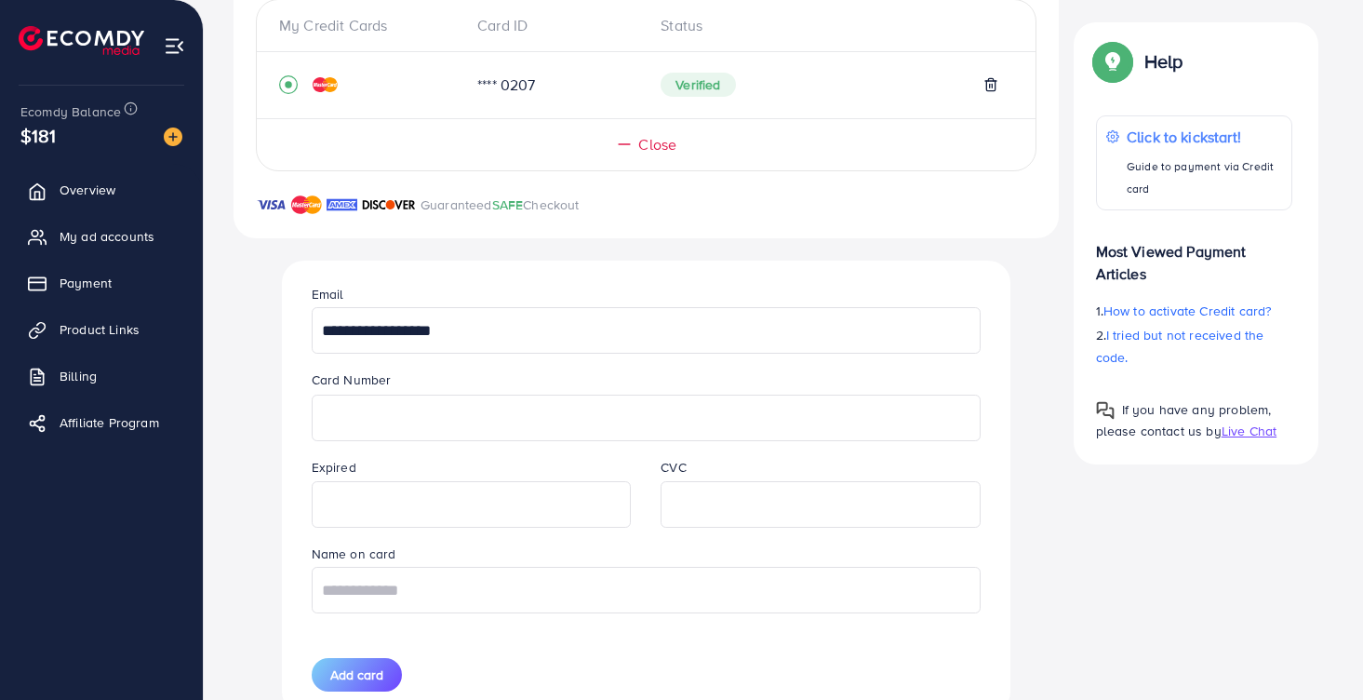
type input "**********"
paste input "**********"
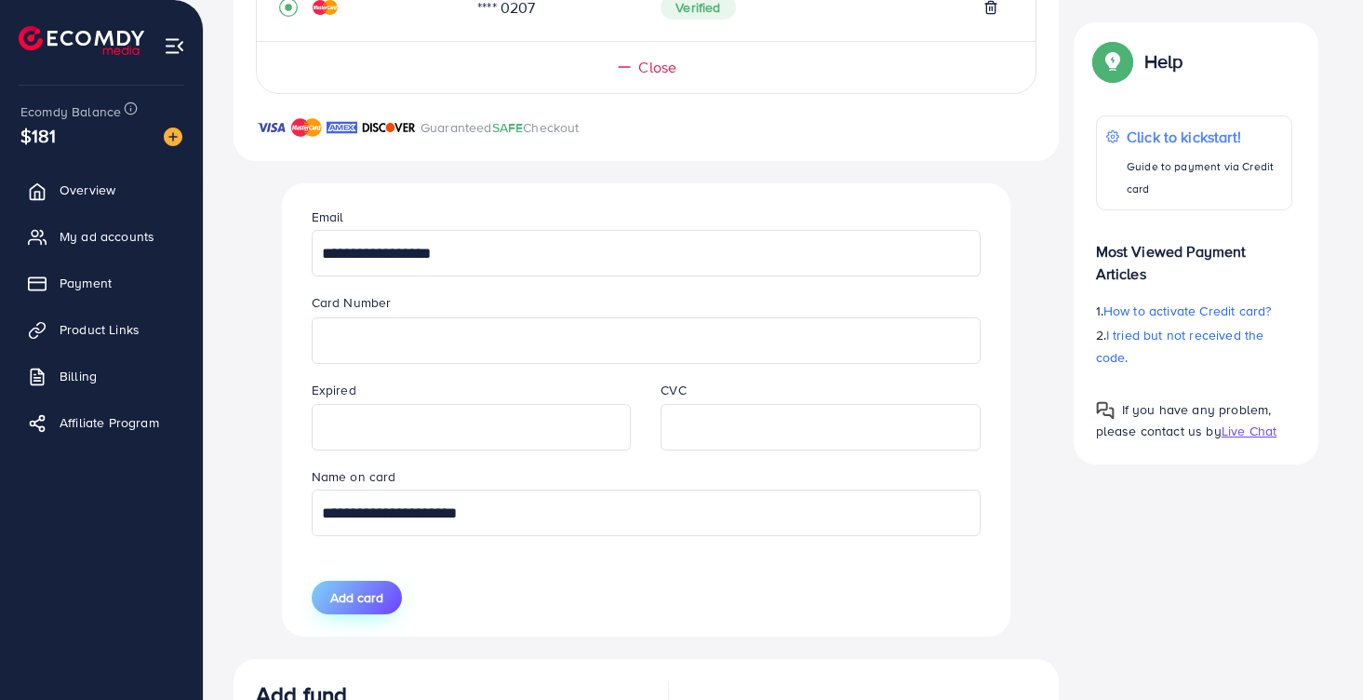
type input "**********"
click at [381, 592] on span "Add card" at bounding box center [356, 597] width 53 height 19
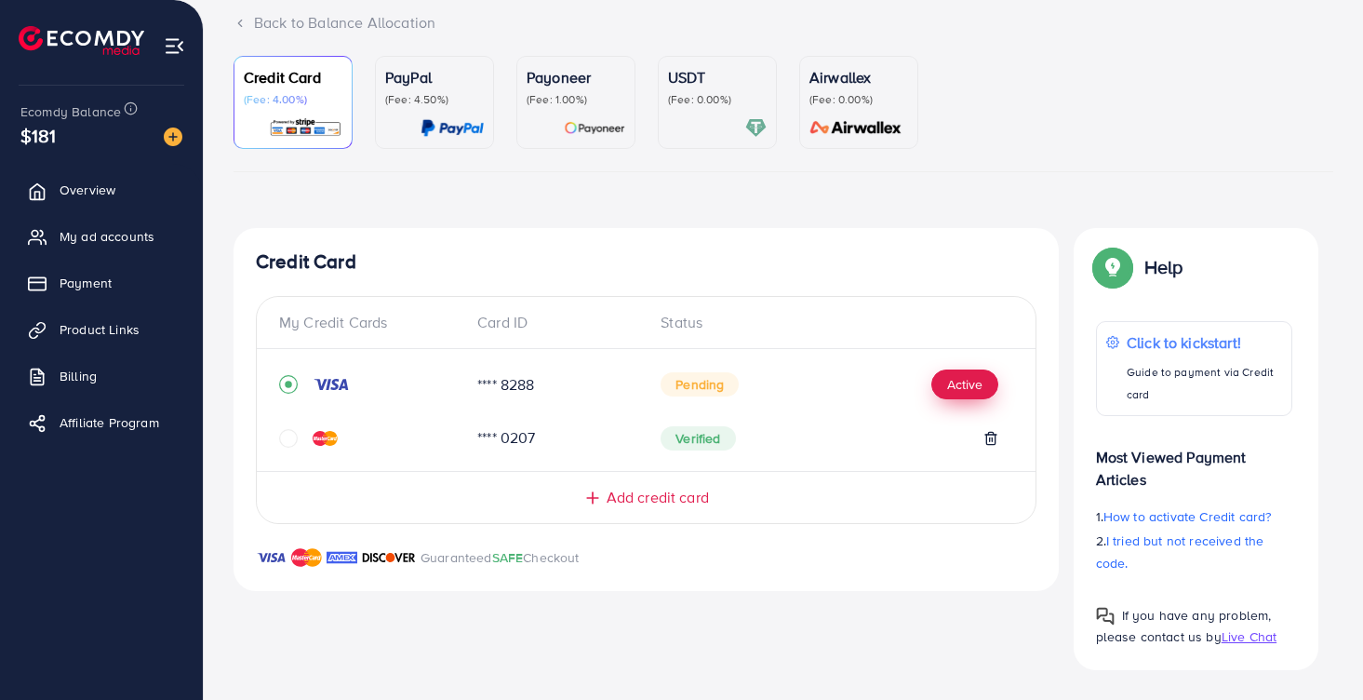
scroll to position [125, 0]
click at [970, 378] on button "Active" at bounding box center [965, 385] width 67 height 30
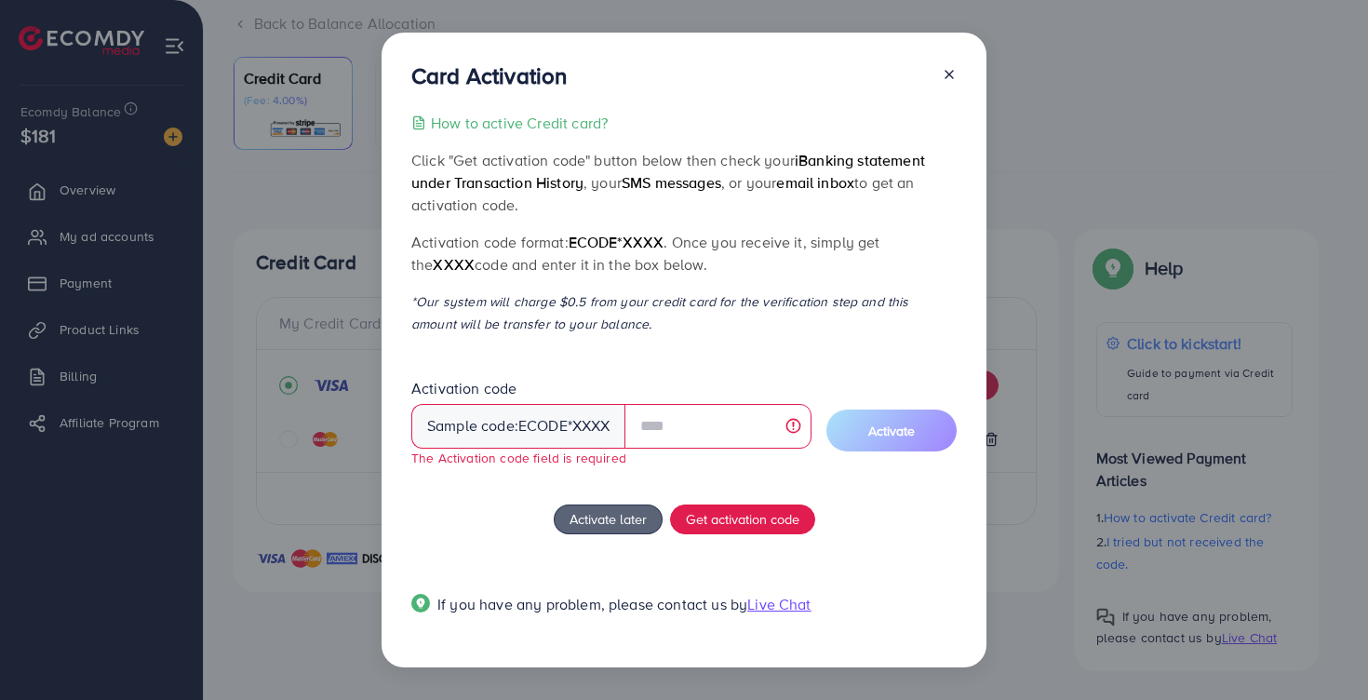
click at [950, 77] on icon at bounding box center [949, 74] width 15 height 15
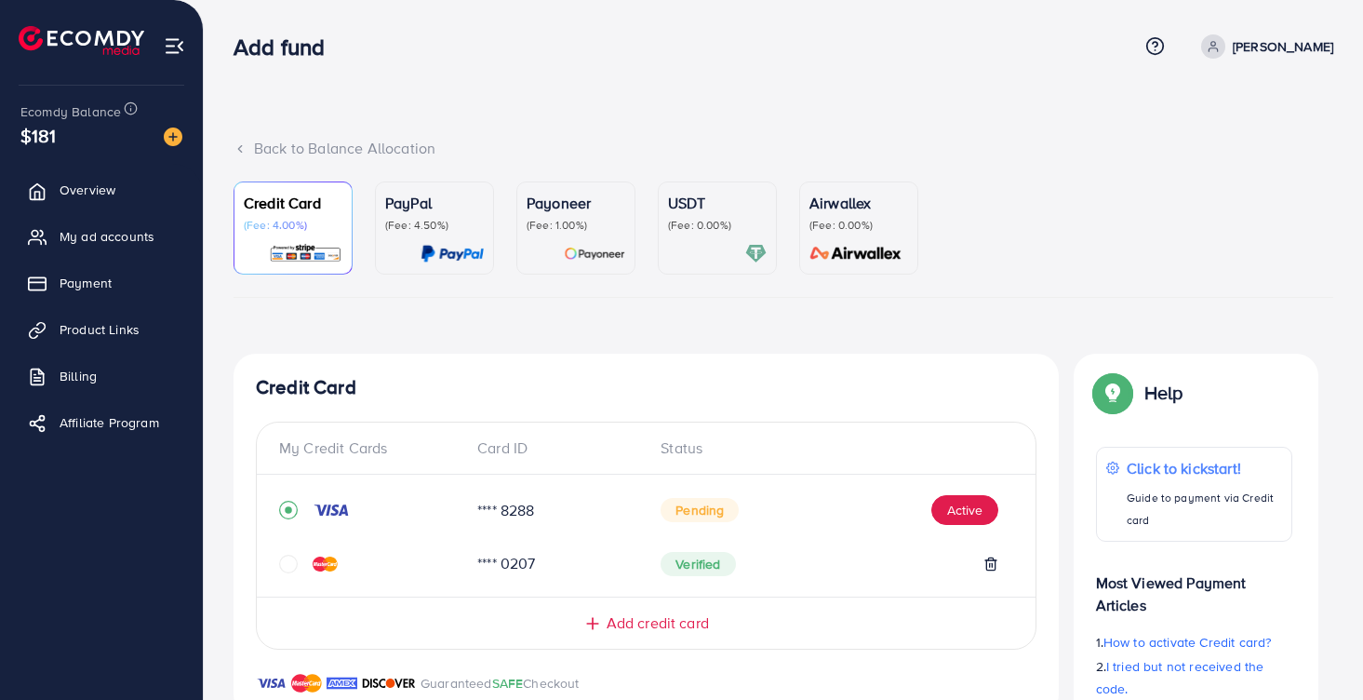
scroll to position [0, 0]
